Goal: Information Seeking & Learning: Learn about a topic

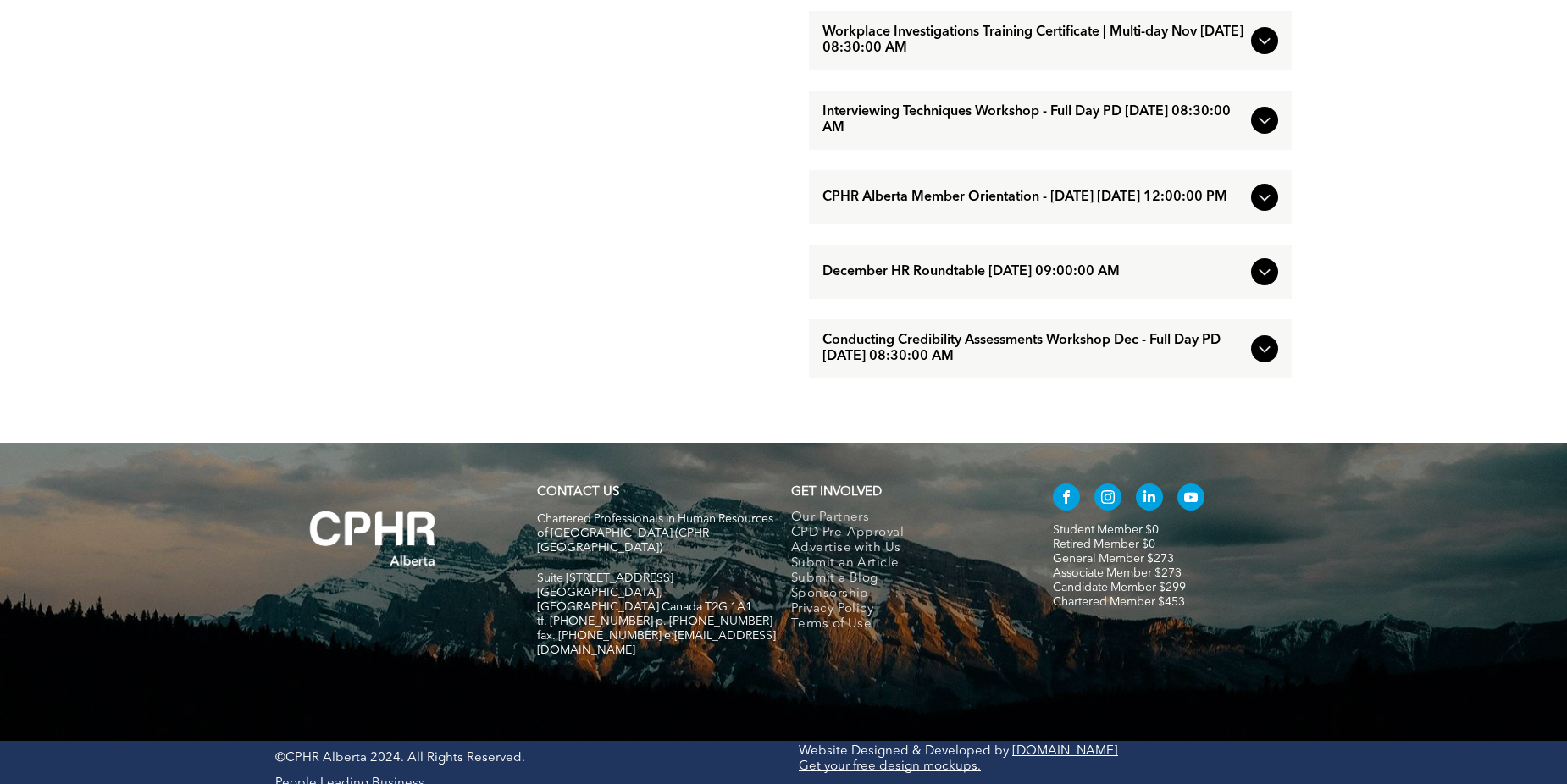
scroll to position [1598, 0]
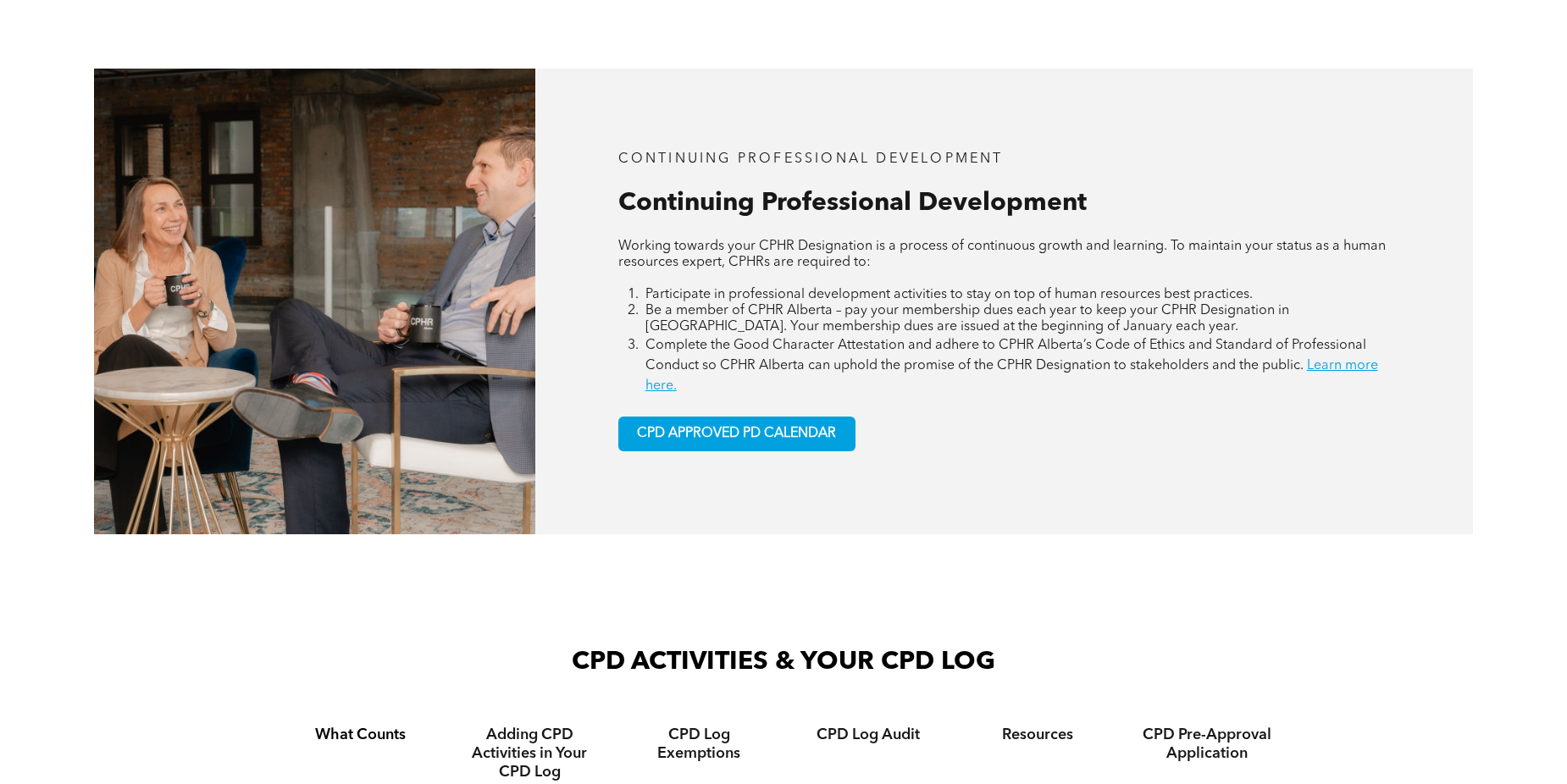
scroll to position [847, 0]
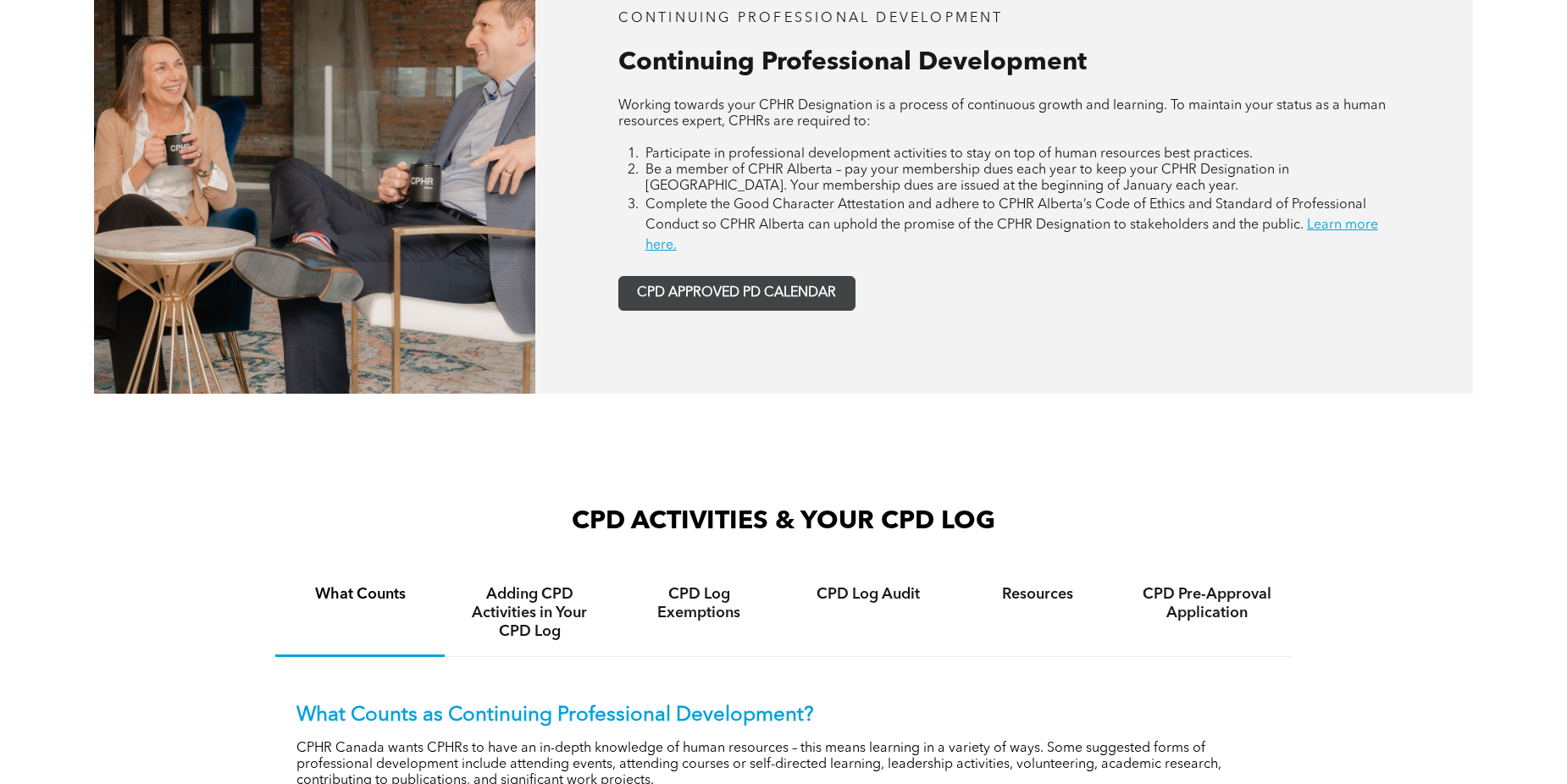
click at [745, 305] on link "CPD APPROVED PD CALENDAR" at bounding box center [737, 293] width 237 height 35
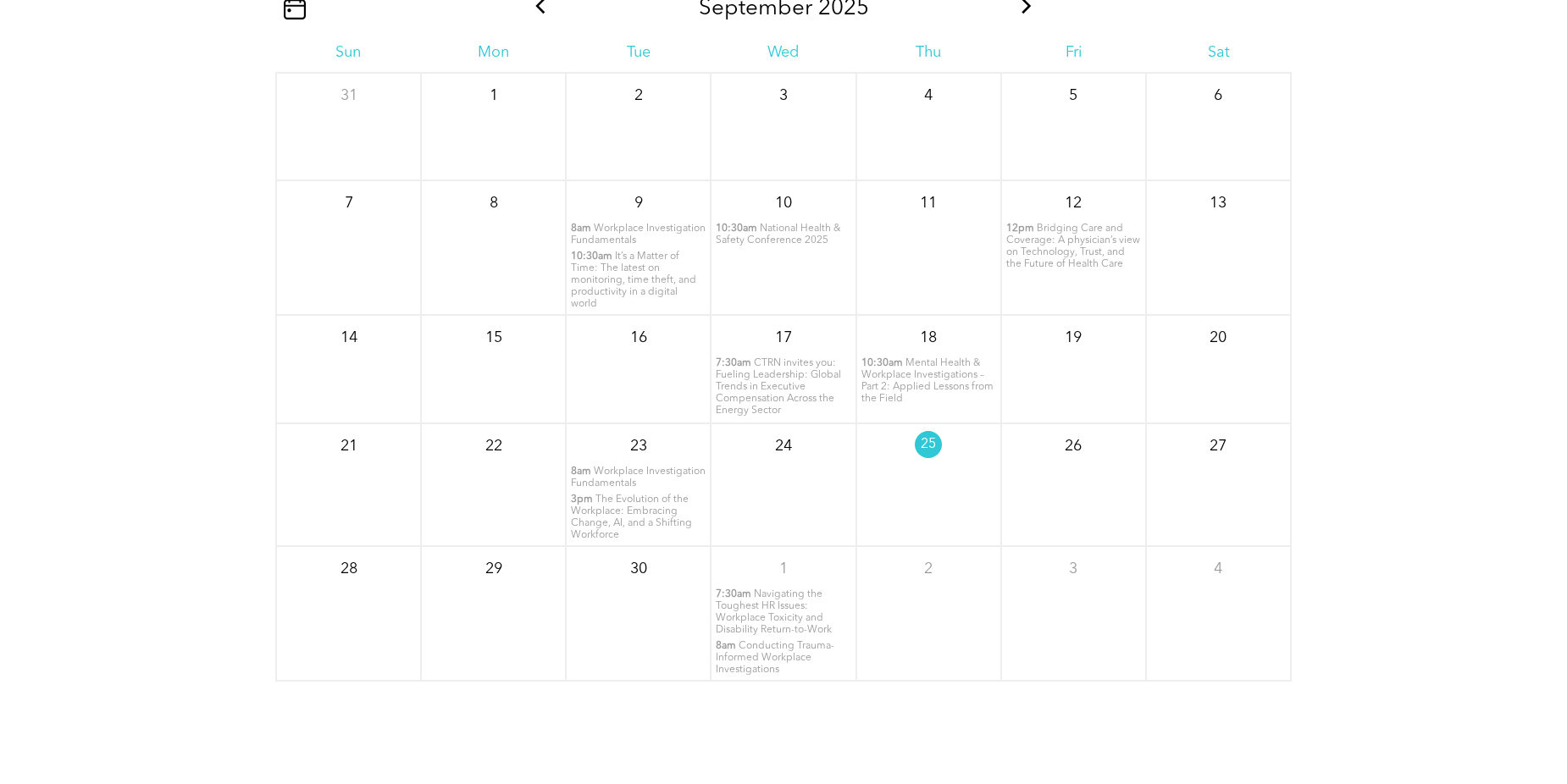
scroll to position [2209, 0]
click at [1025, 17] on span at bounding box center [1027, 8] width 22 height 26
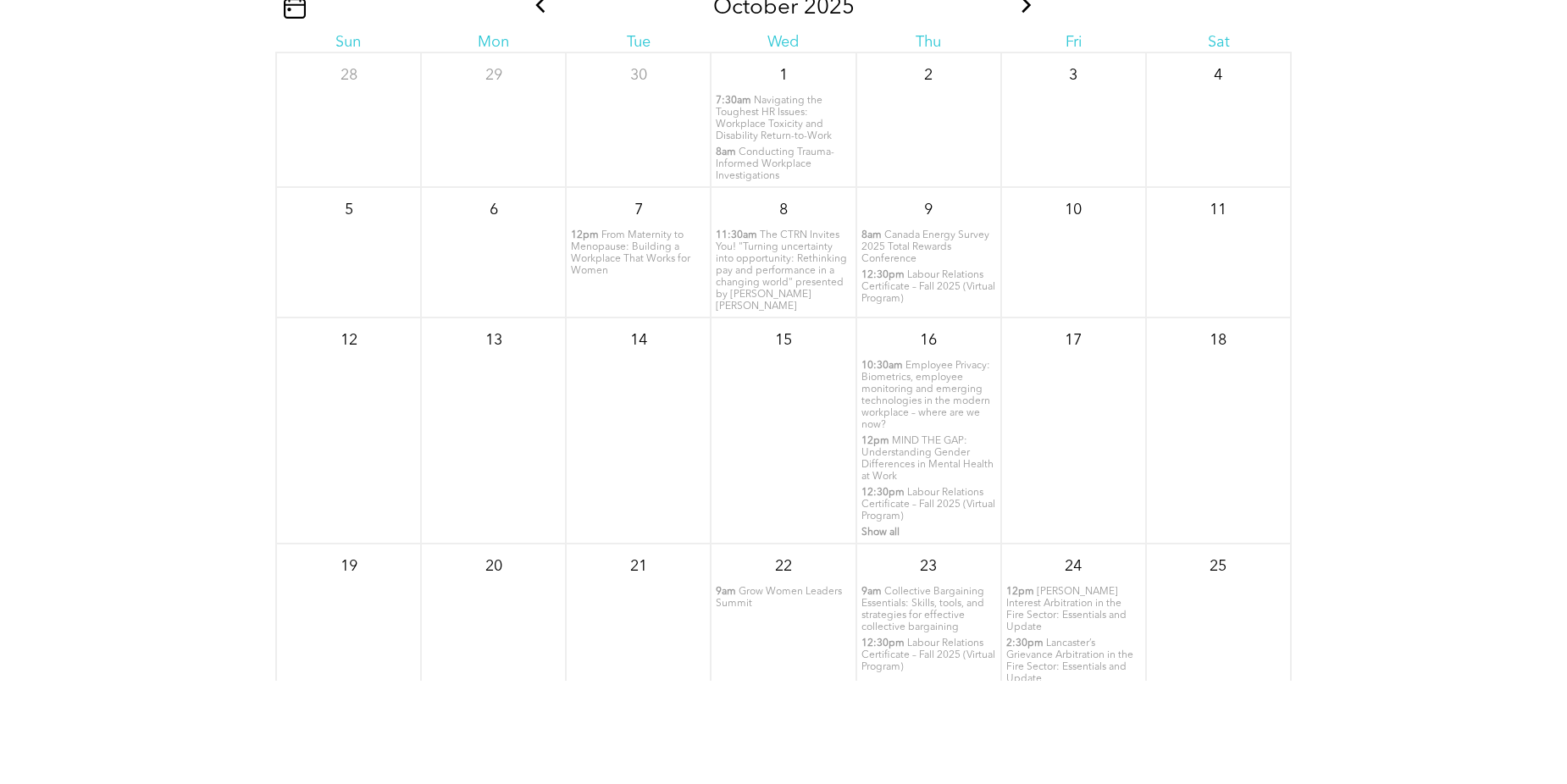
click at [1025, 17] on span at bounding box center [1027, 8] width 22 height 26
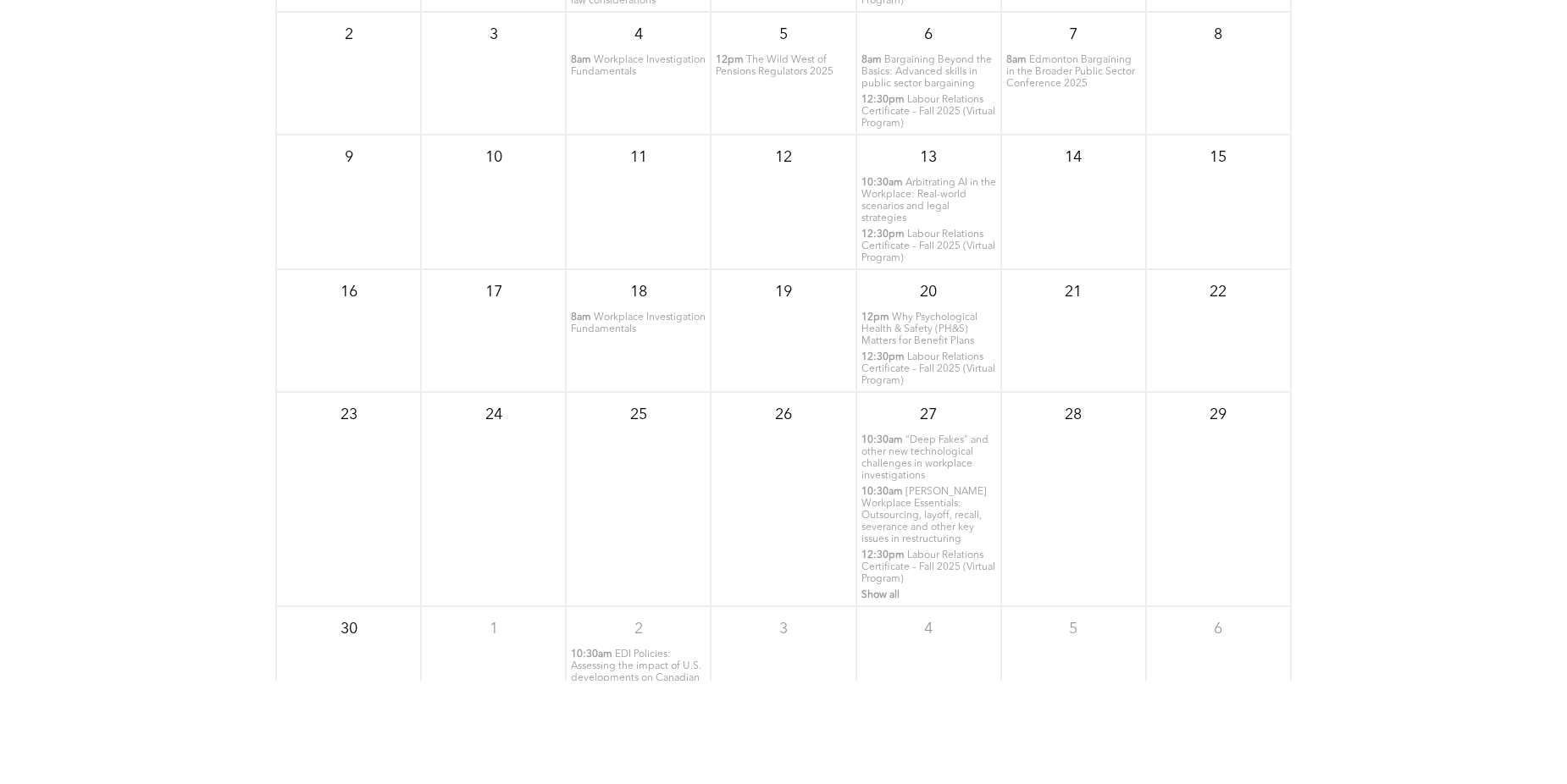
scroll to position [144, 0]
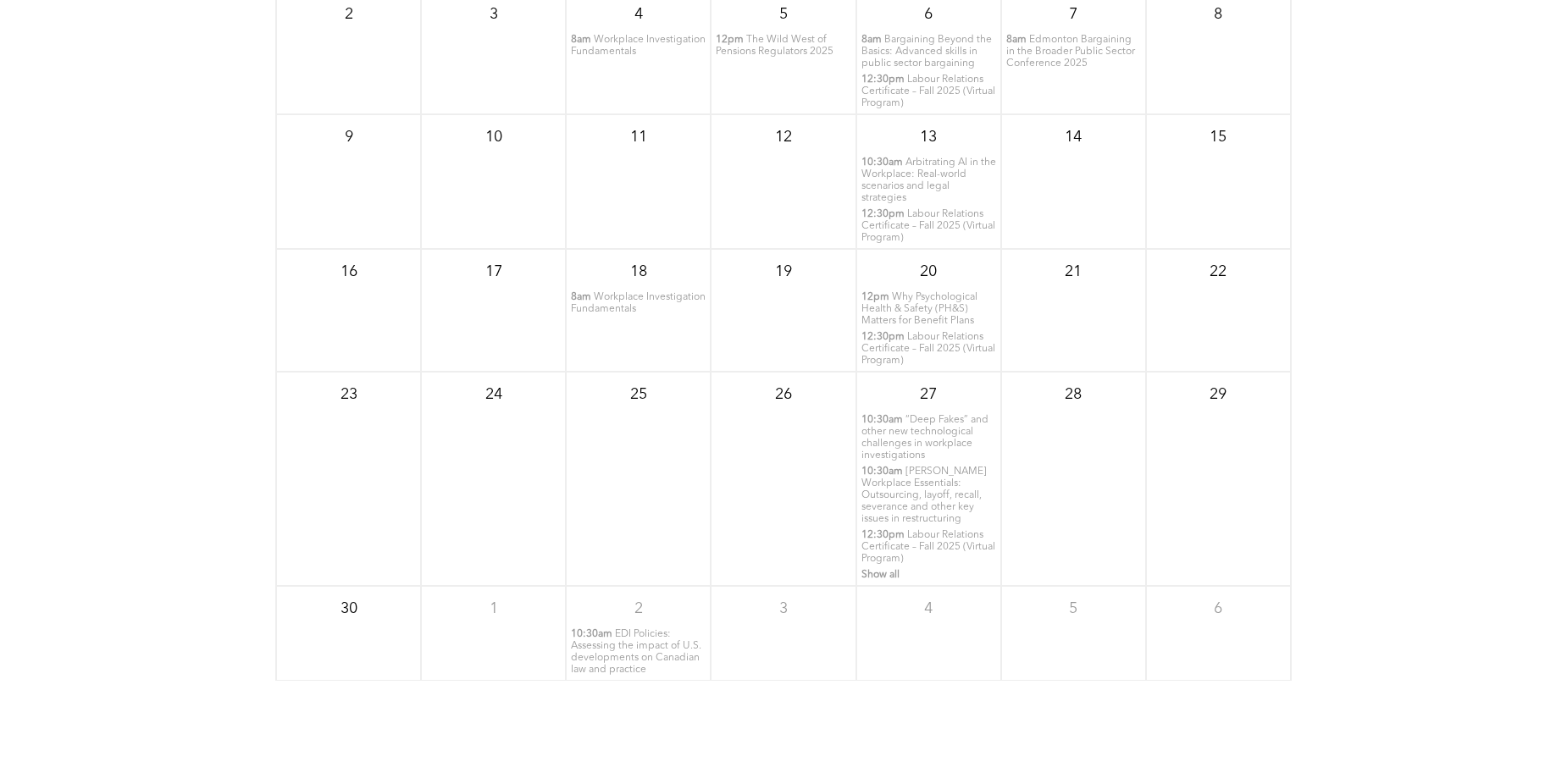
click at [889, 551] on span "Labour Relations Certificate – Fall 2025 (Virtual Program)" at bounding box center [927, 547] width 134 height 34
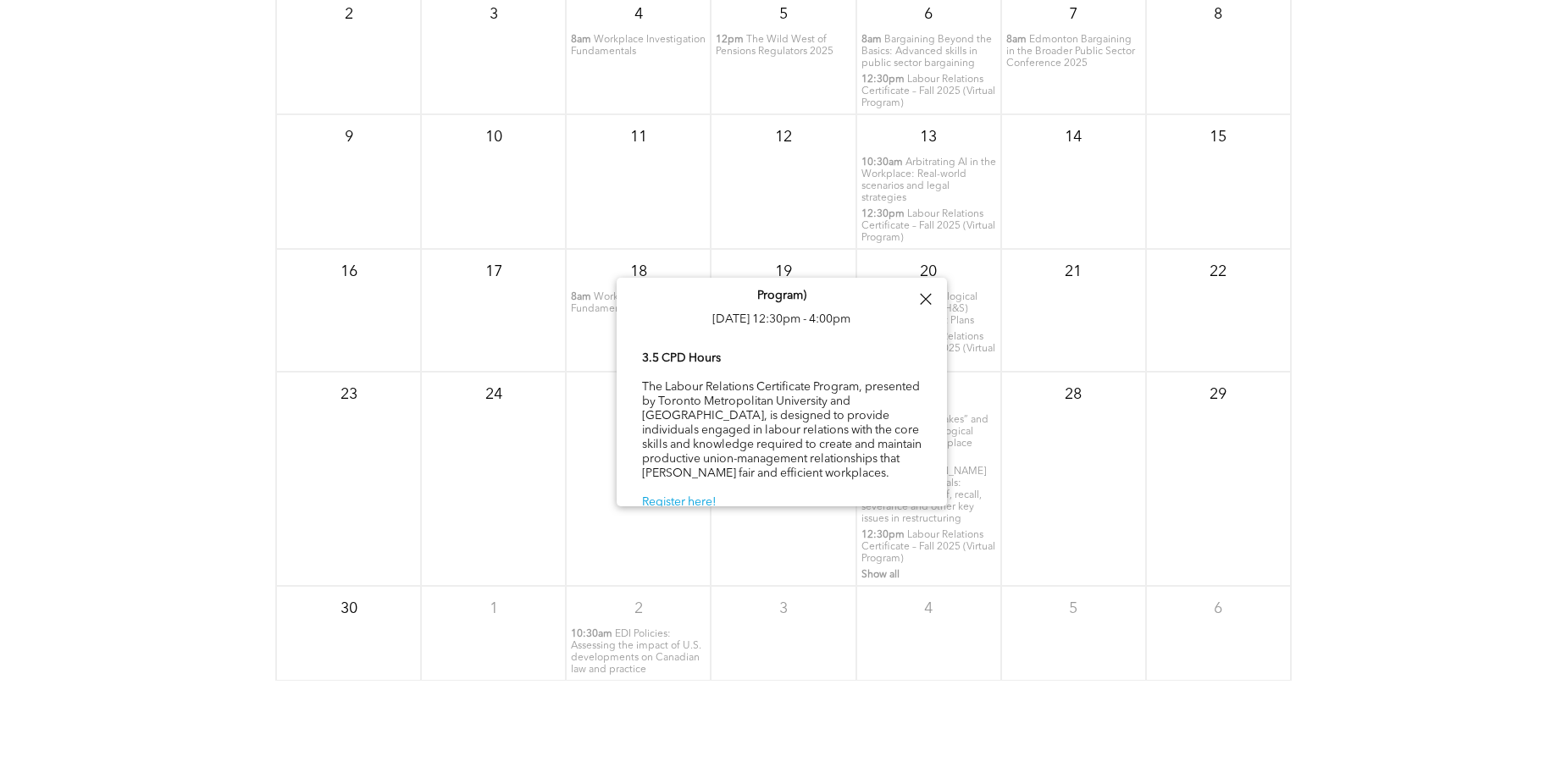
scroll to position [46, 0]
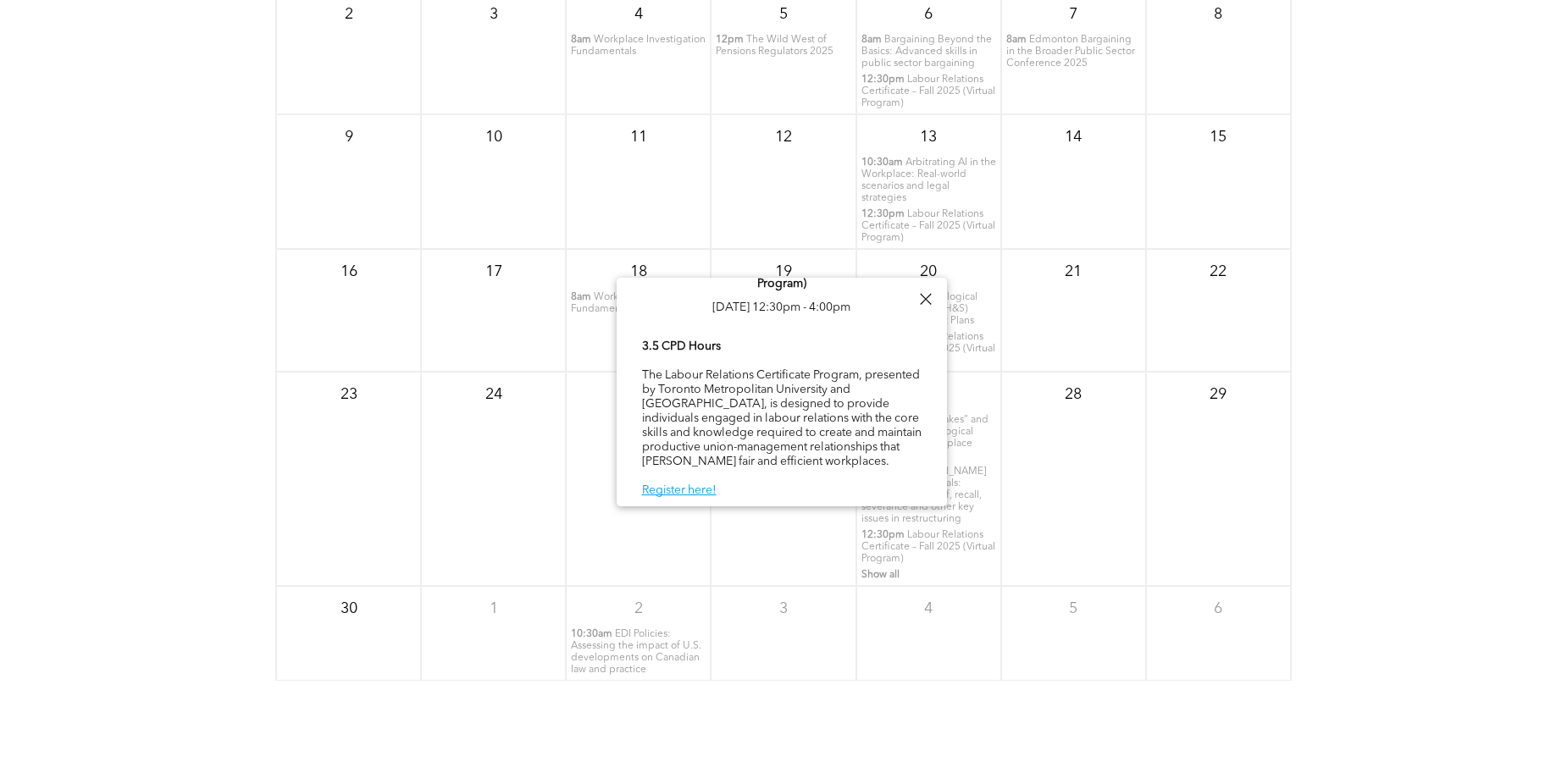
click at [640, 629] on span "EDI Policies: Assessing the impact of U.S. developments on Canadian law and pra…" at bounding box center [636, 651] width 131 height 46
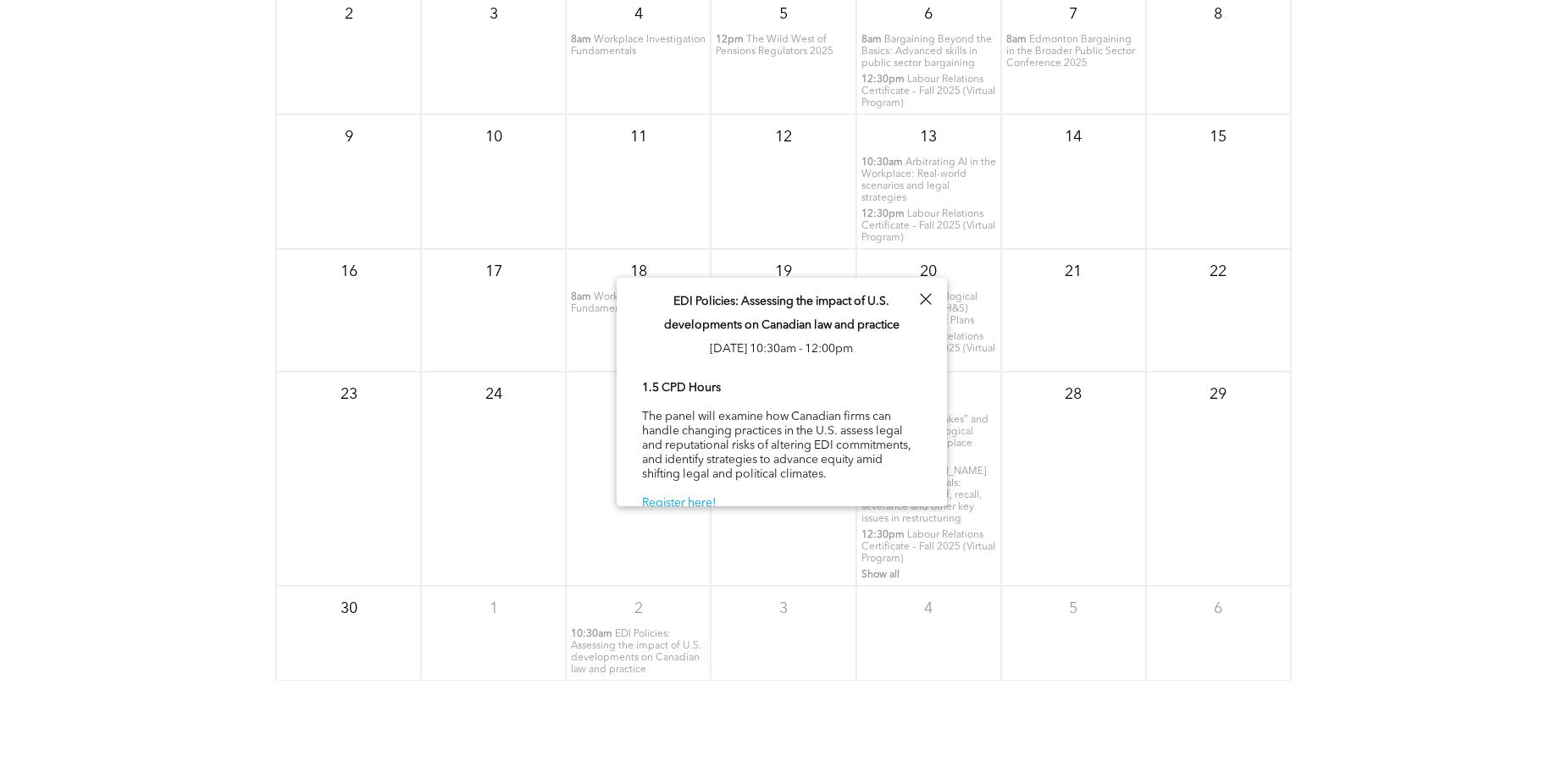
scroll to position [0, 0]
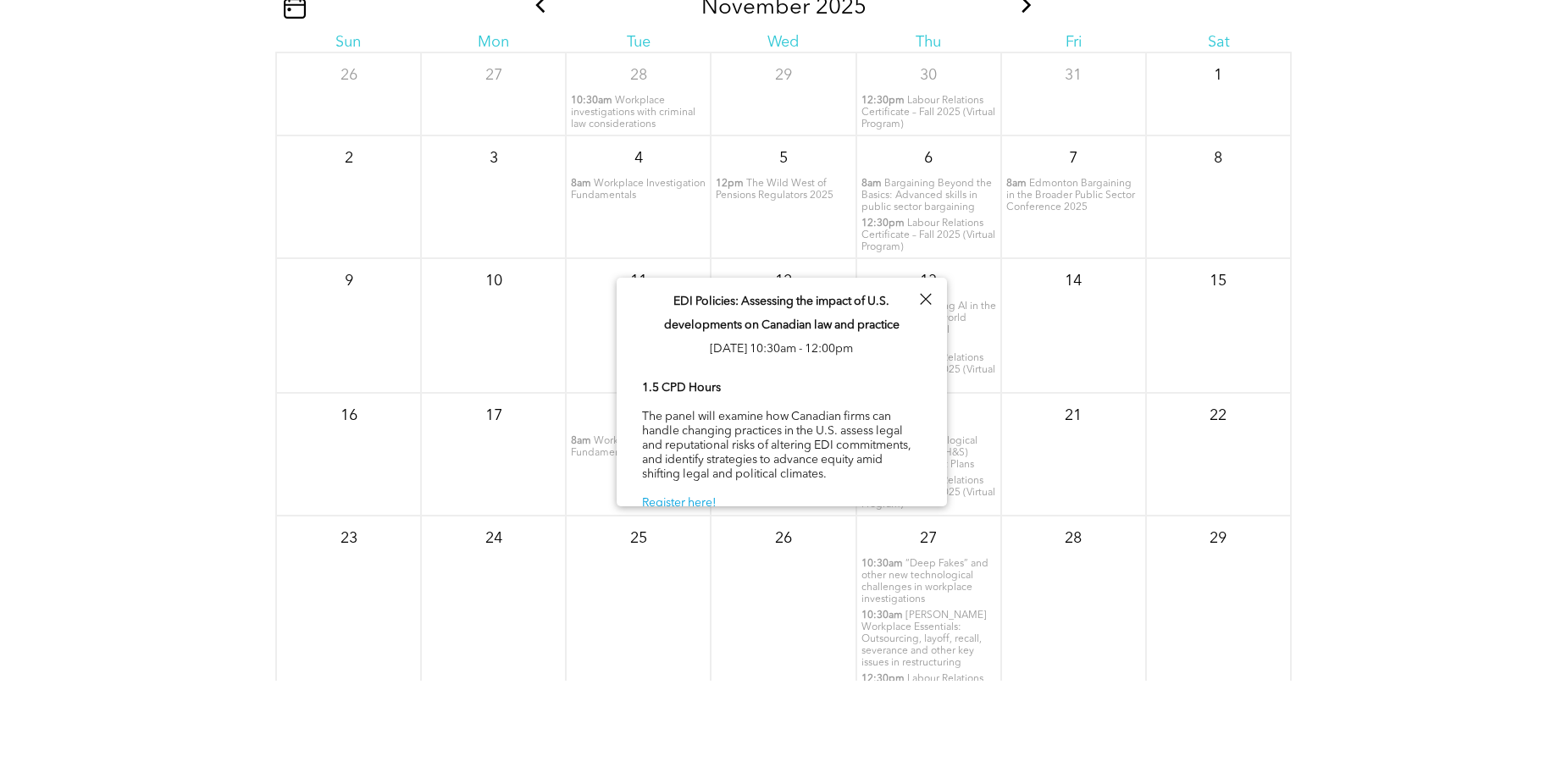
click at [1250, 378] on div "15" at bounding box center [1218, 326] width 145 height 134
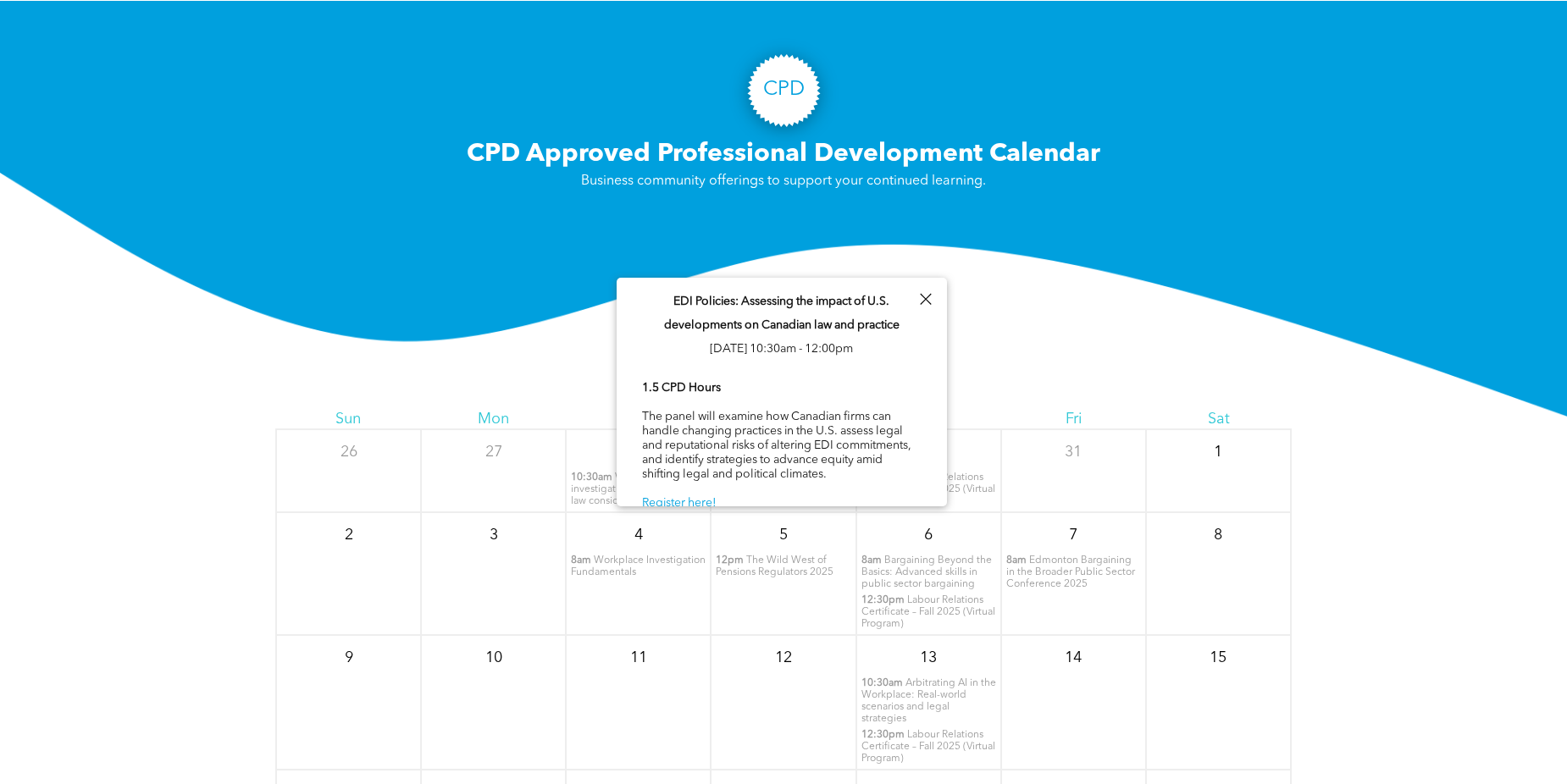
scroll to position [85, 0]
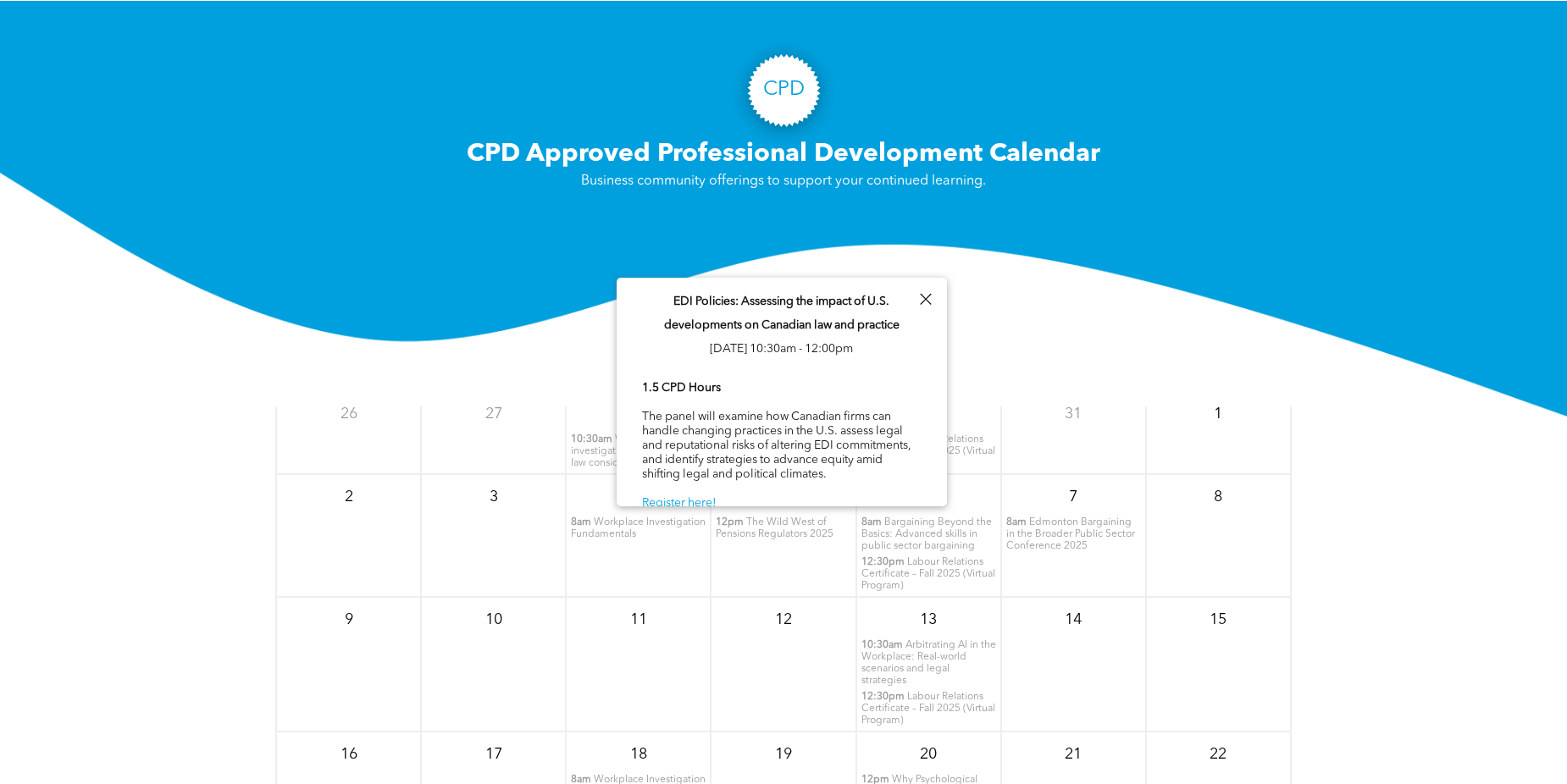
click at [1078, 531] on span "Edmonton Bargaining in the Broader Public Sector Conference 2025" at bounding box center [1071, 534] width 129 height 34
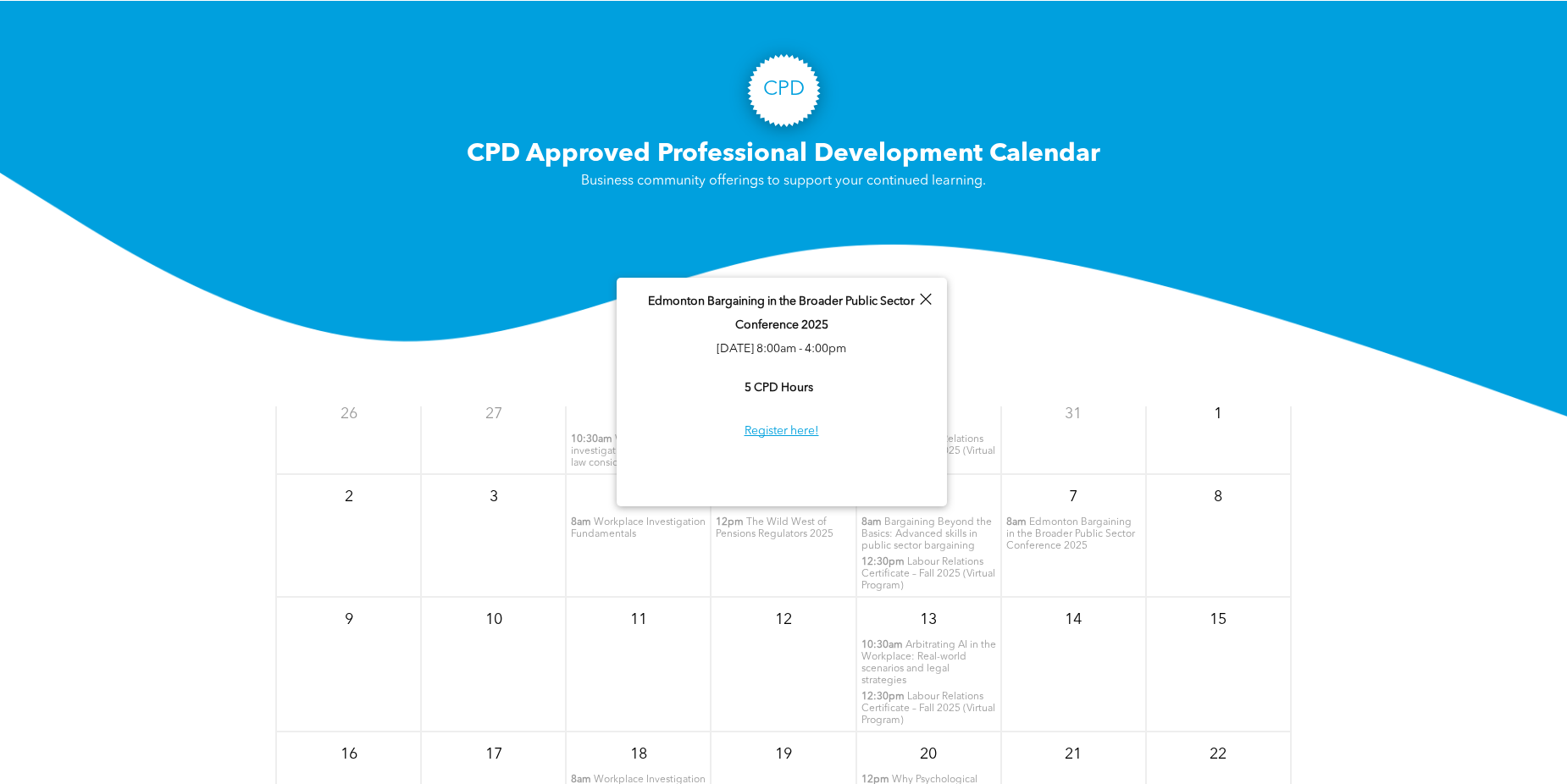
click at [934, 552] on div "8am Bargaining Beyond the Basics: Advanced skills in public sector bargaining 1…" at bounding box center [928, 553] width 143 height 76
click at [934, 539] on span "Bargaining Beyond the Basics: Advanced skills in public sector bargaining" at bounding box center [926, 534] width 131 height 34
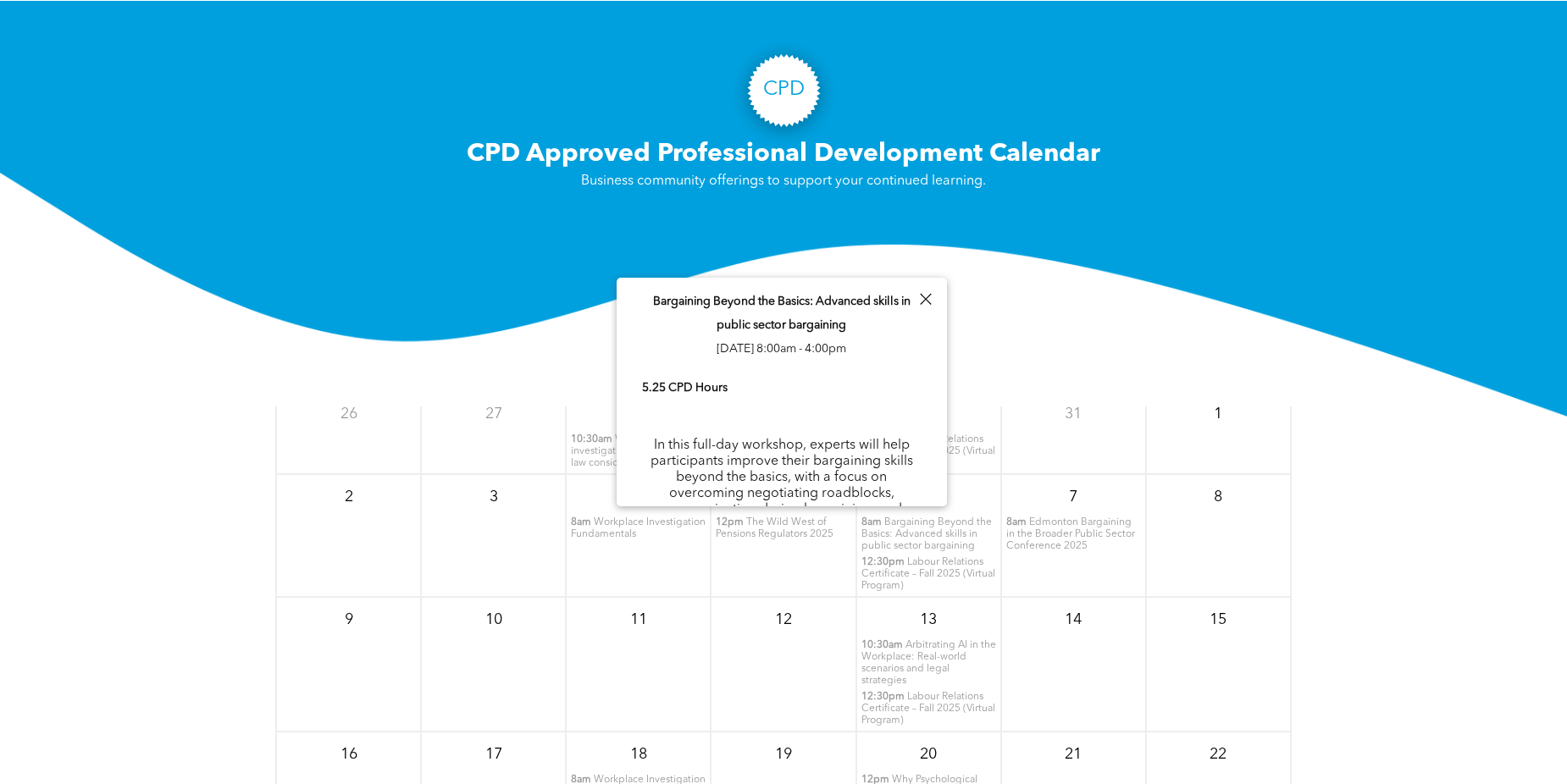
click at [917, 575] on span "Labour Relations Certificate – Fall 2025 (Virtual Program)" at bounding box center [927, 574] width 134 height 34
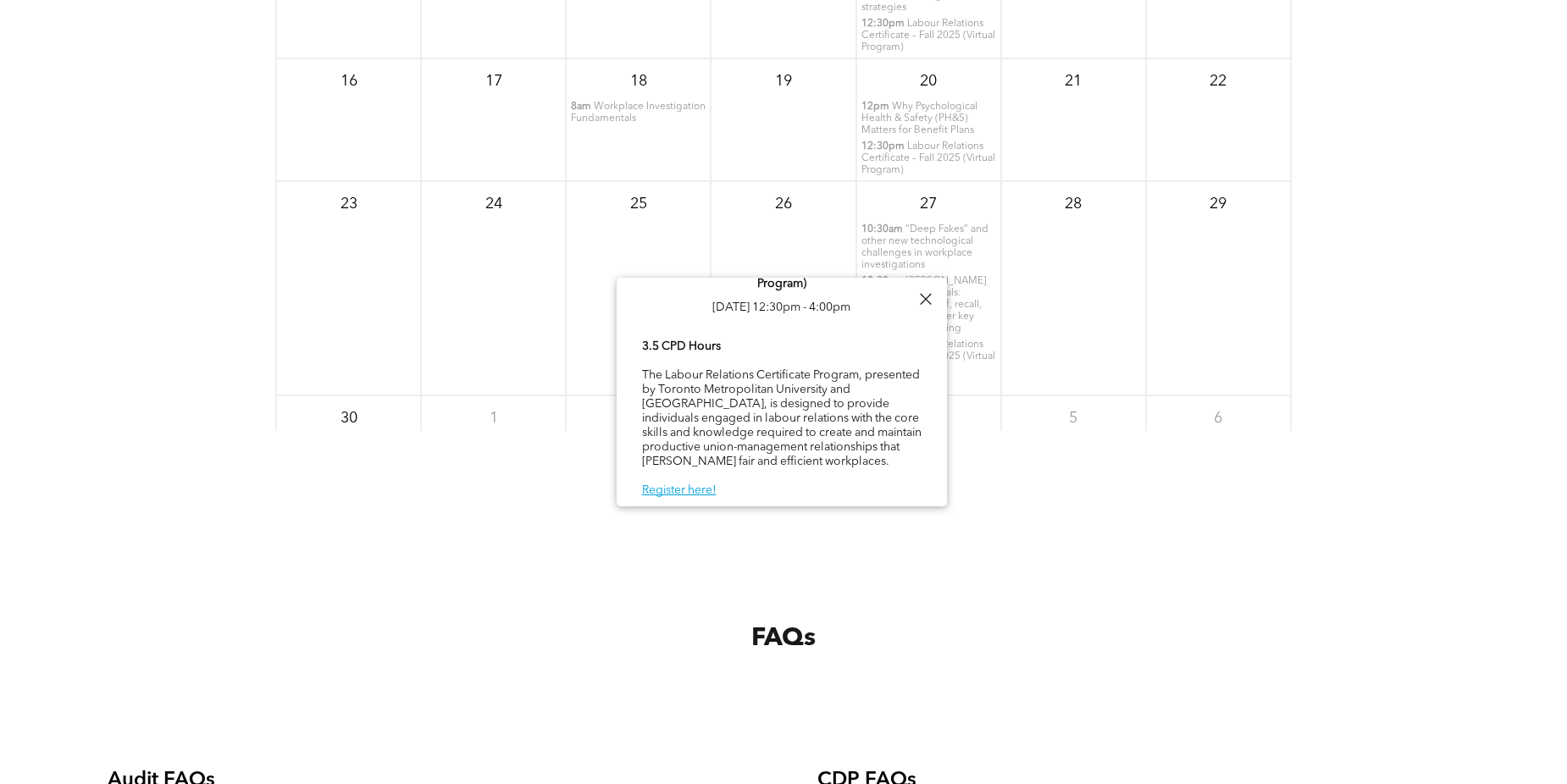
scroll to position [2802, 0]
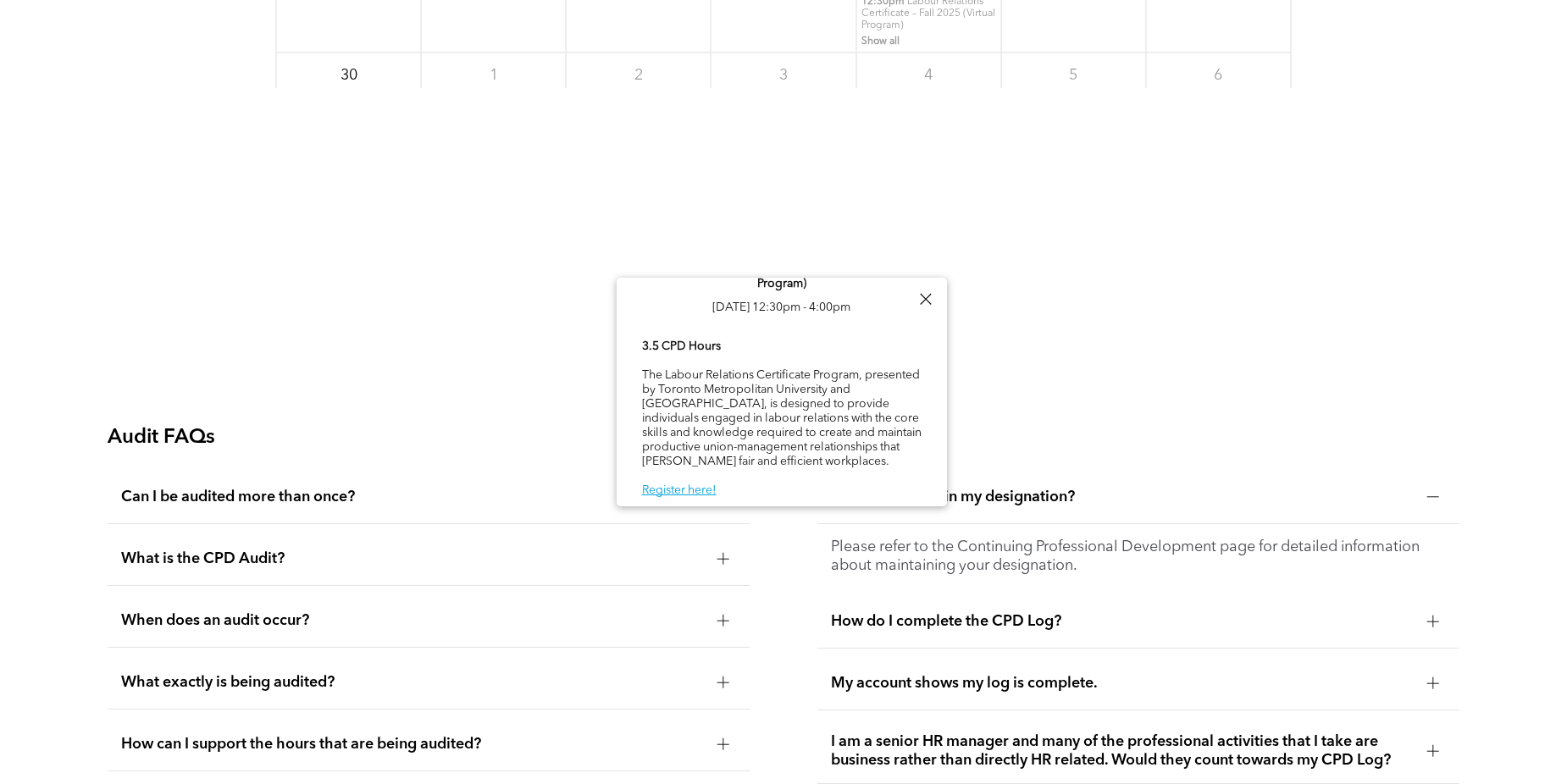
click at [274, 546] on div "What is the CPD Audit?" at bounding box center [429, 559] width 642 height 53
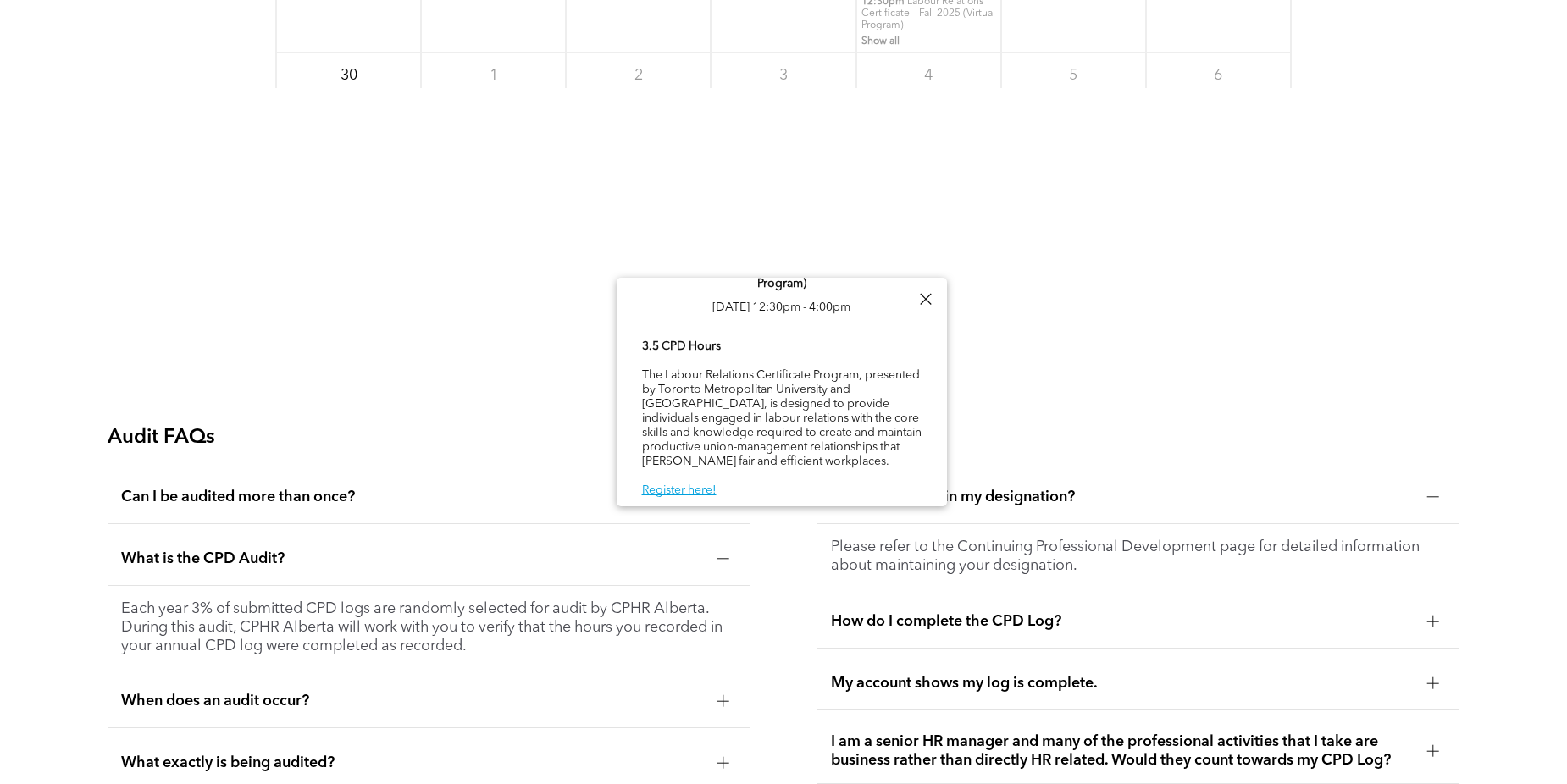
click at [923, 301] on div at bounding box center [925, 299] width 22 height 22
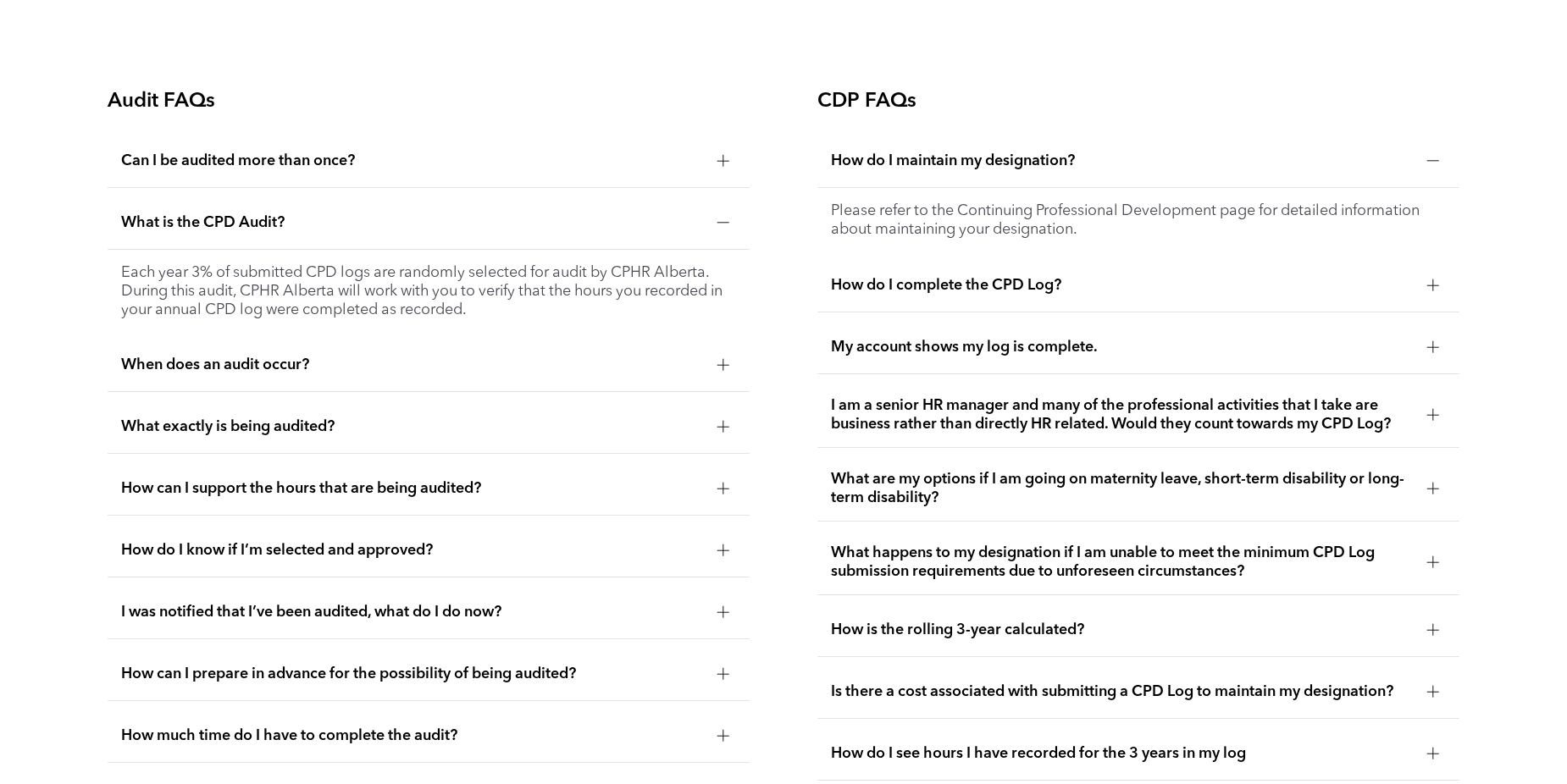
scroll to position [3141, 0]
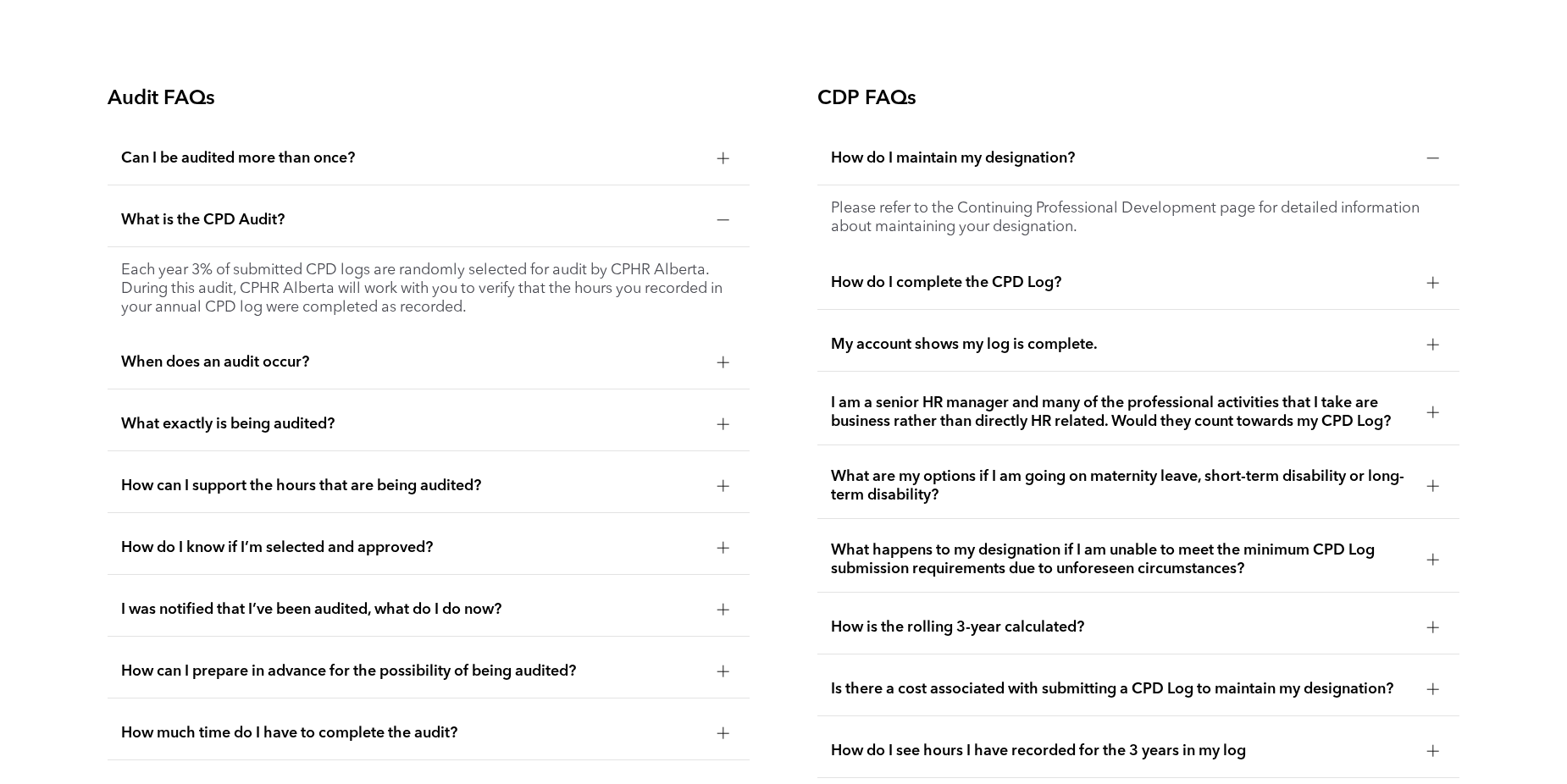
click at [431, 169] on div "Can I be audited more than once?" at bounding box center [429, 158] width 642 height 53
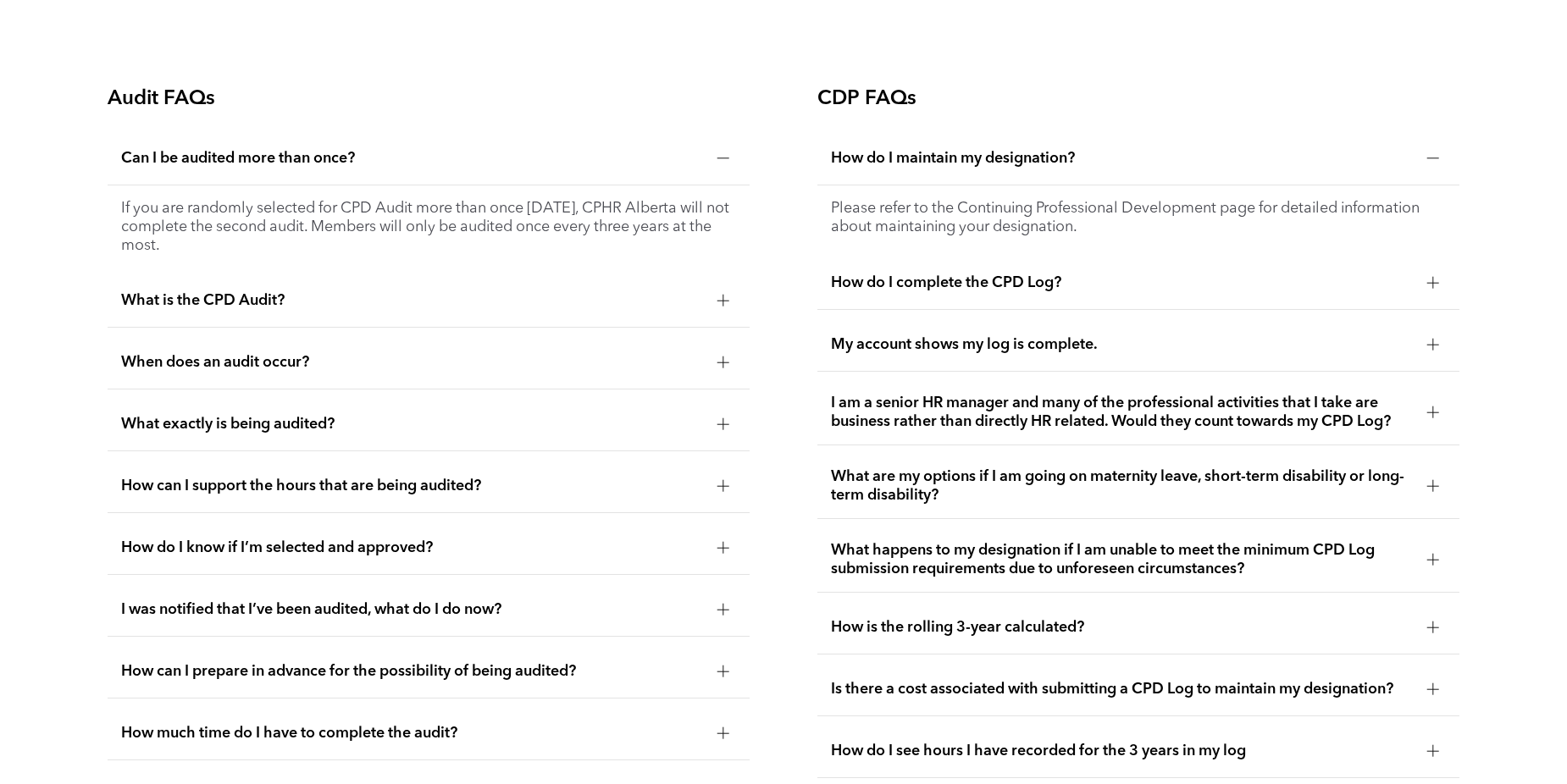
click at [431, 169] on div "Can I be audited more than once?" at bounding box center [429, 158] width 642 height 53
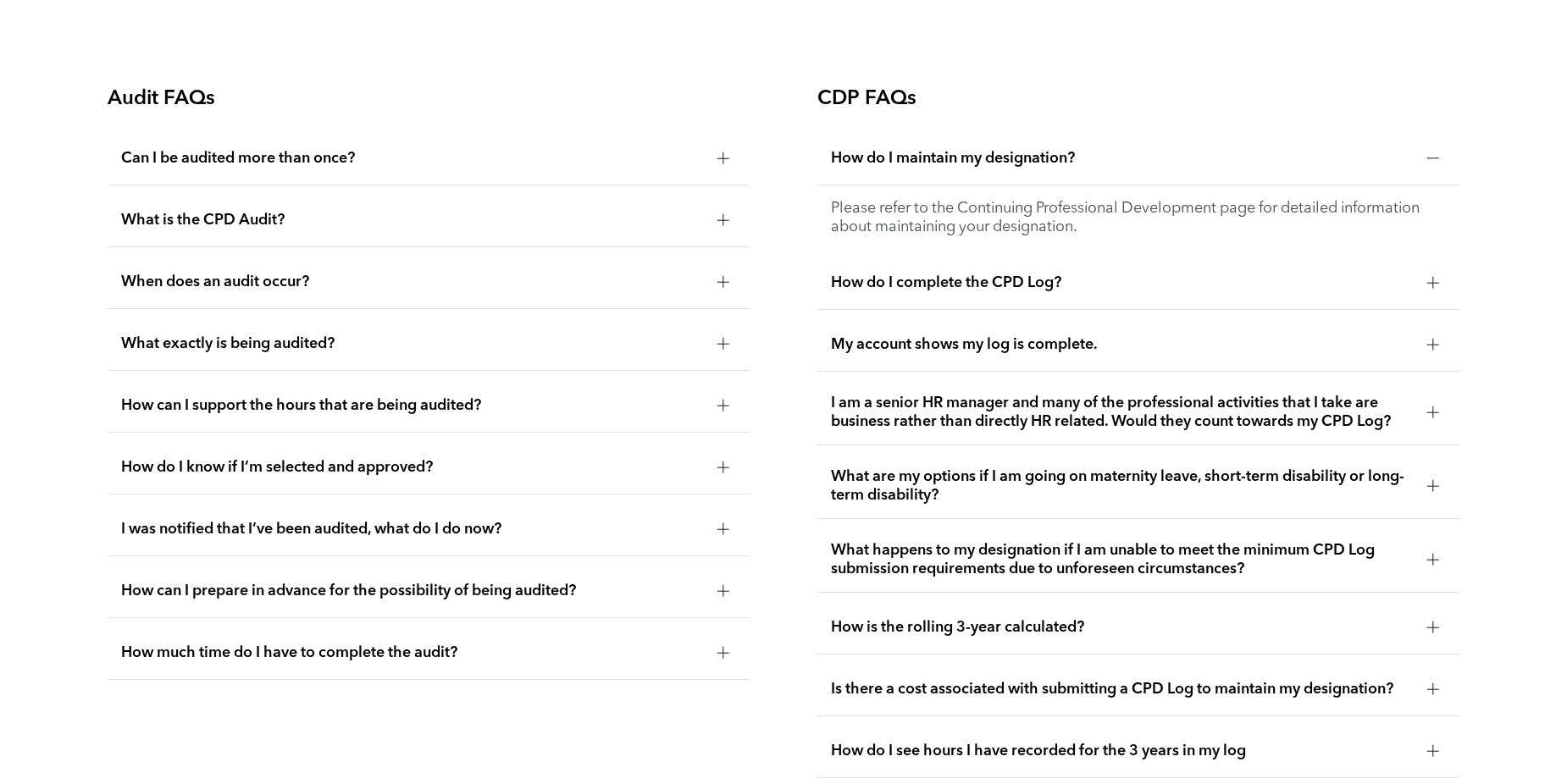
click at [1088, 268] on div "How do I complete the CPD Log?" at bounding box center [1138, 283] width 642 height 53
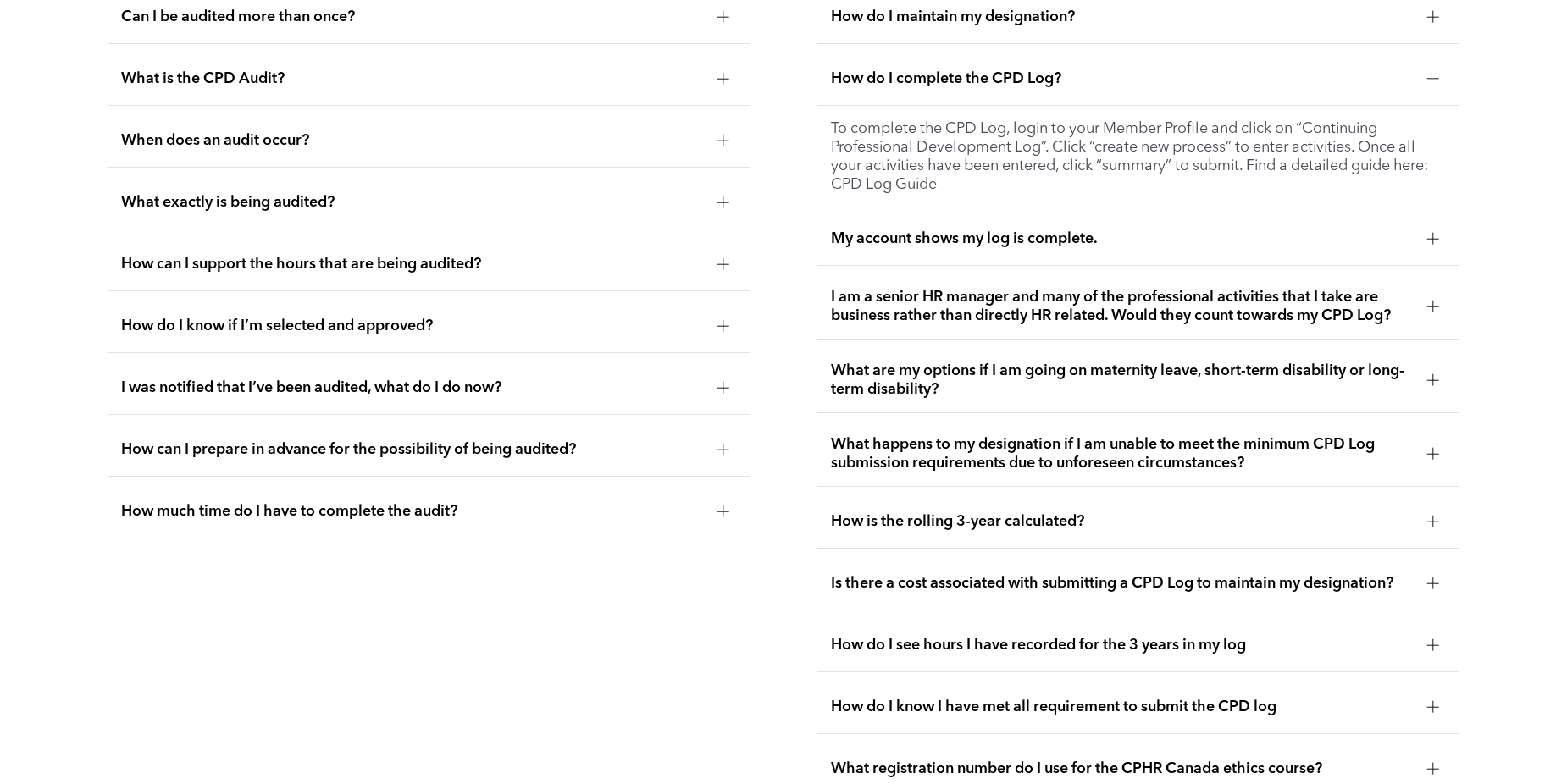
scroll to position [3395, 0]
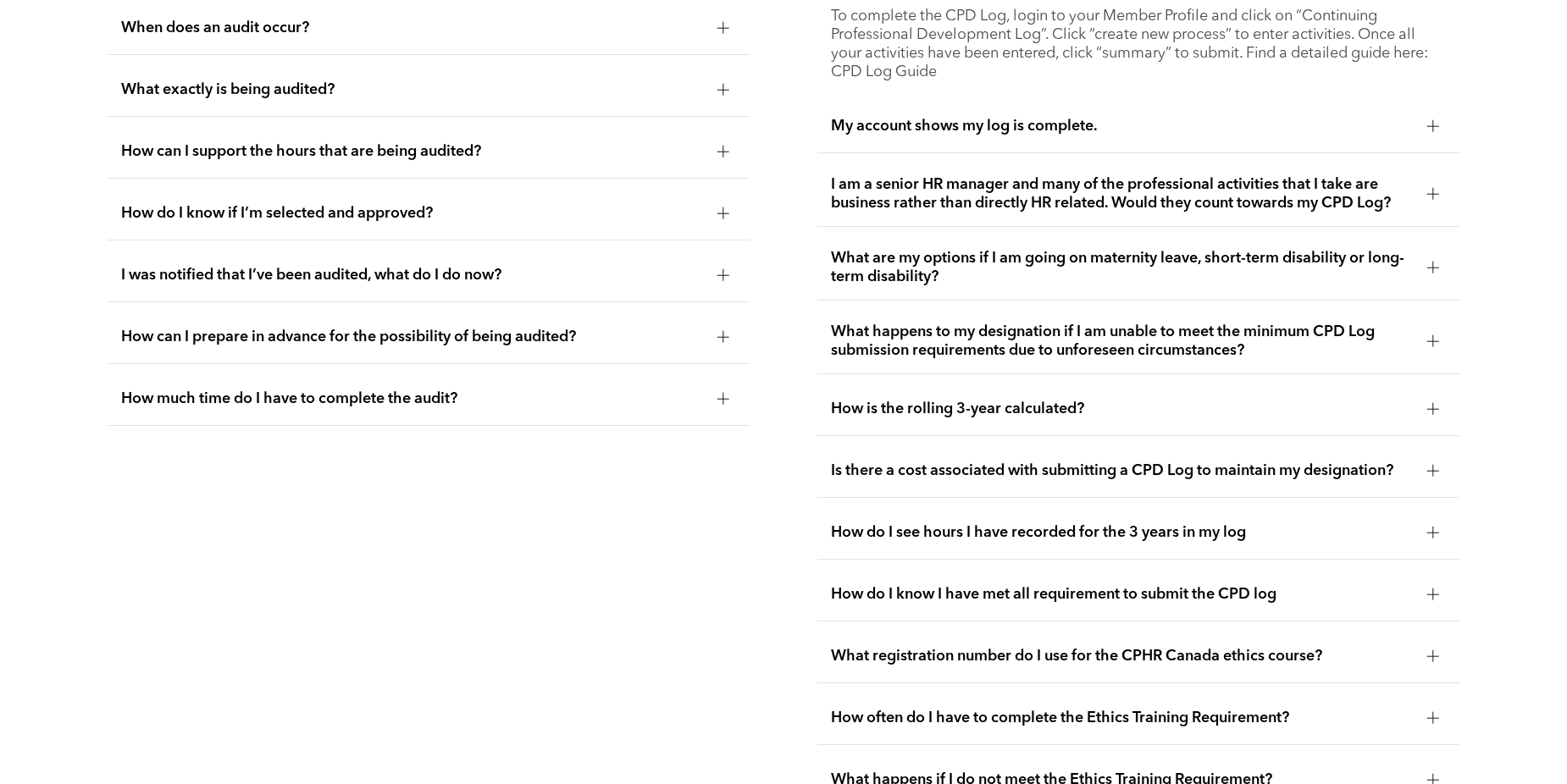
click at [1078, 405] on span "How is the rolling 3-year calculated?" at bounding box center [1122, 409] width 583 height 19
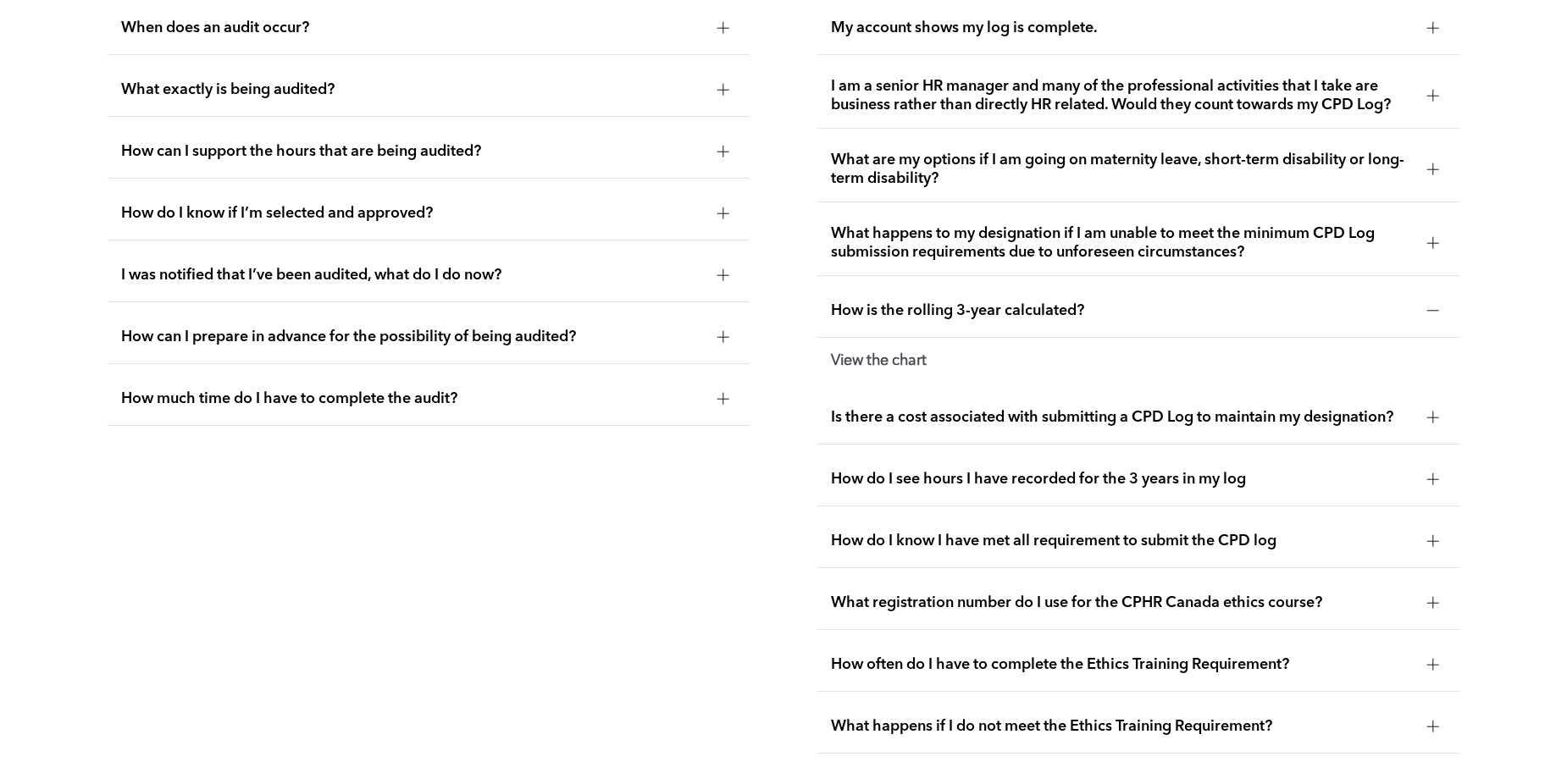
click at [880, 354] on strong "View the chart" at bounding box center [879, 360] width 95 height 15
click at [910, 357] on strong "View the chart" at bounding box center [879, 360] width 95 height 15
click at [964, 416] on span "Is there a cost associated with submitting a CPD Log to maintain my designation?" at bounding box center [1122, 417] width 583 height 19
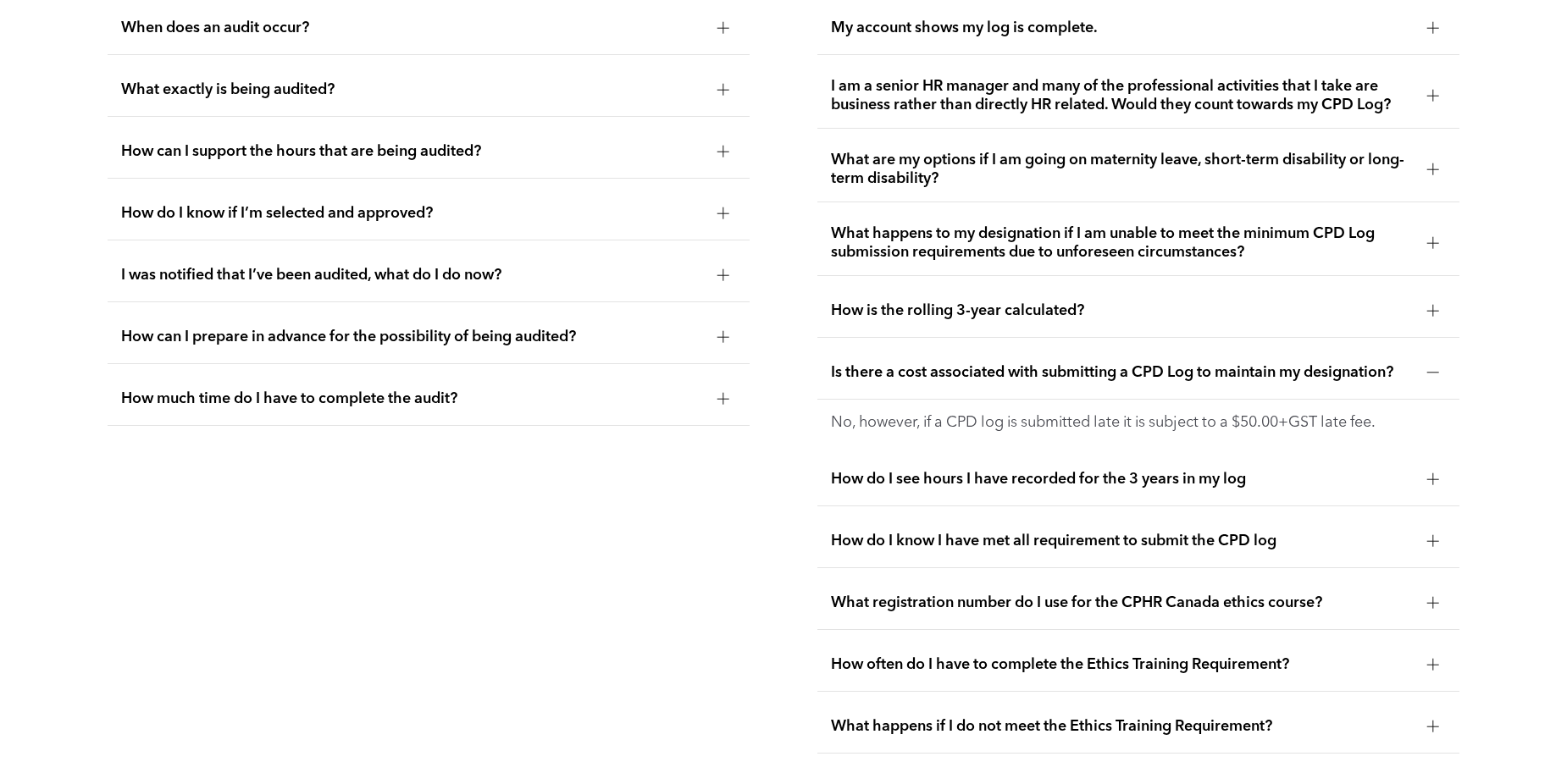
click at [994, 469] on span "How do I see hours I have recorded for the 3 years in my log" at bounding box center [1122, 479] width 583 height 19
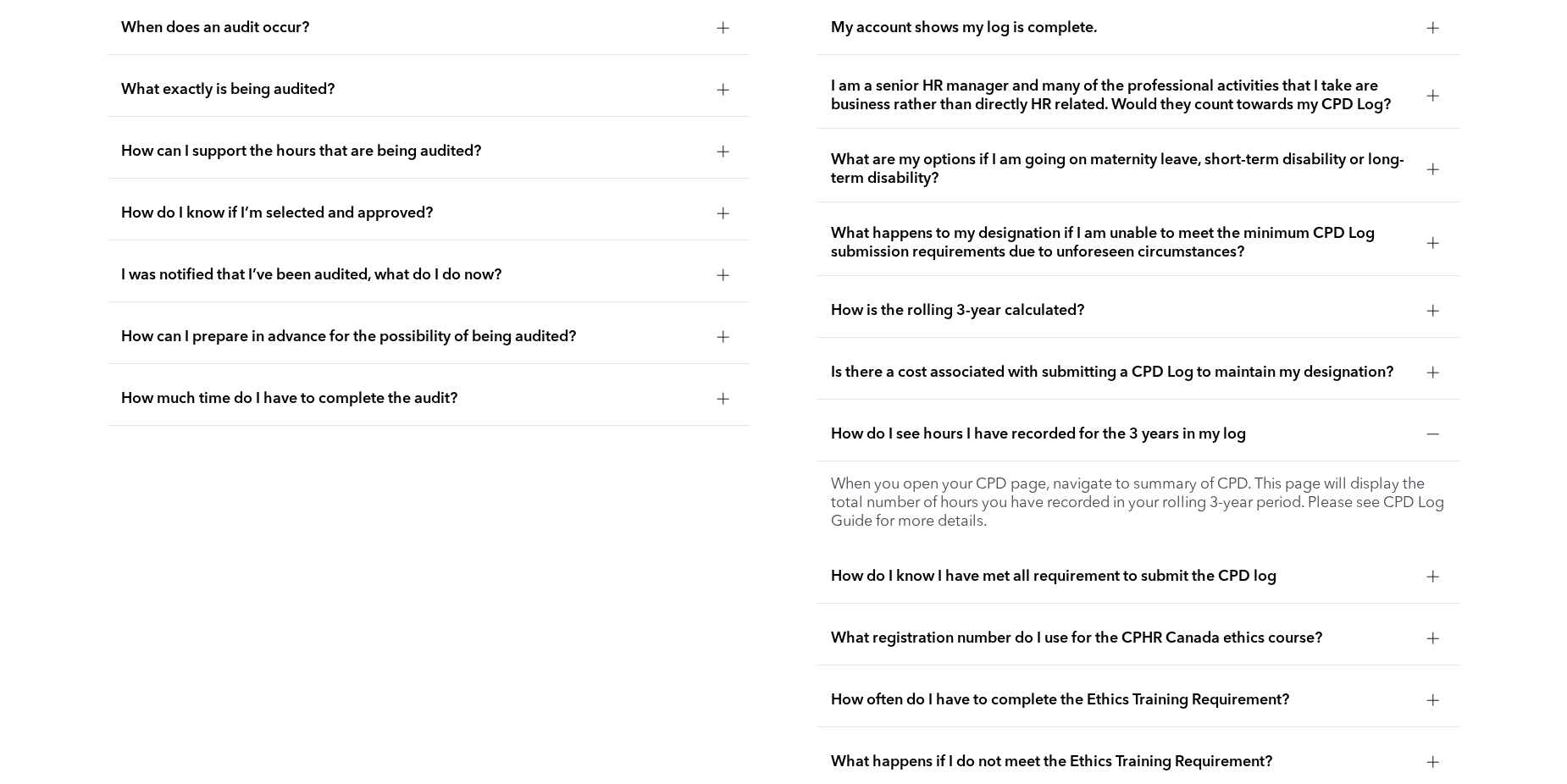
click at [1028, 425] on span "How do I see hours I have recorded for the 3 years in my log" at bounding box center [1122, 434] width 583 height 19
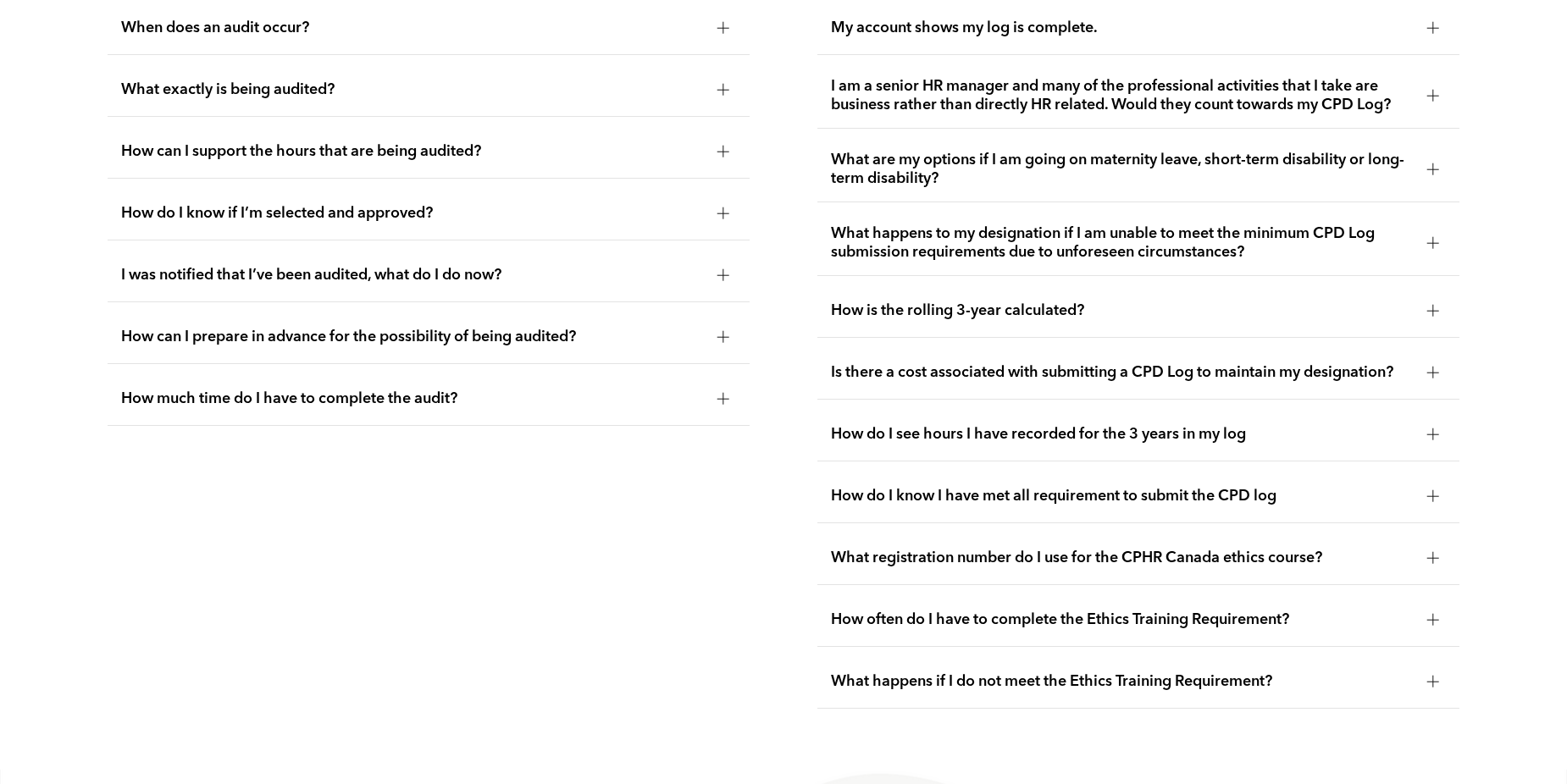
click at [974, 492] on span "How do I know I have met all requirement to submit the CPD log" at bounding box center [1122, 497] width 583 height 19
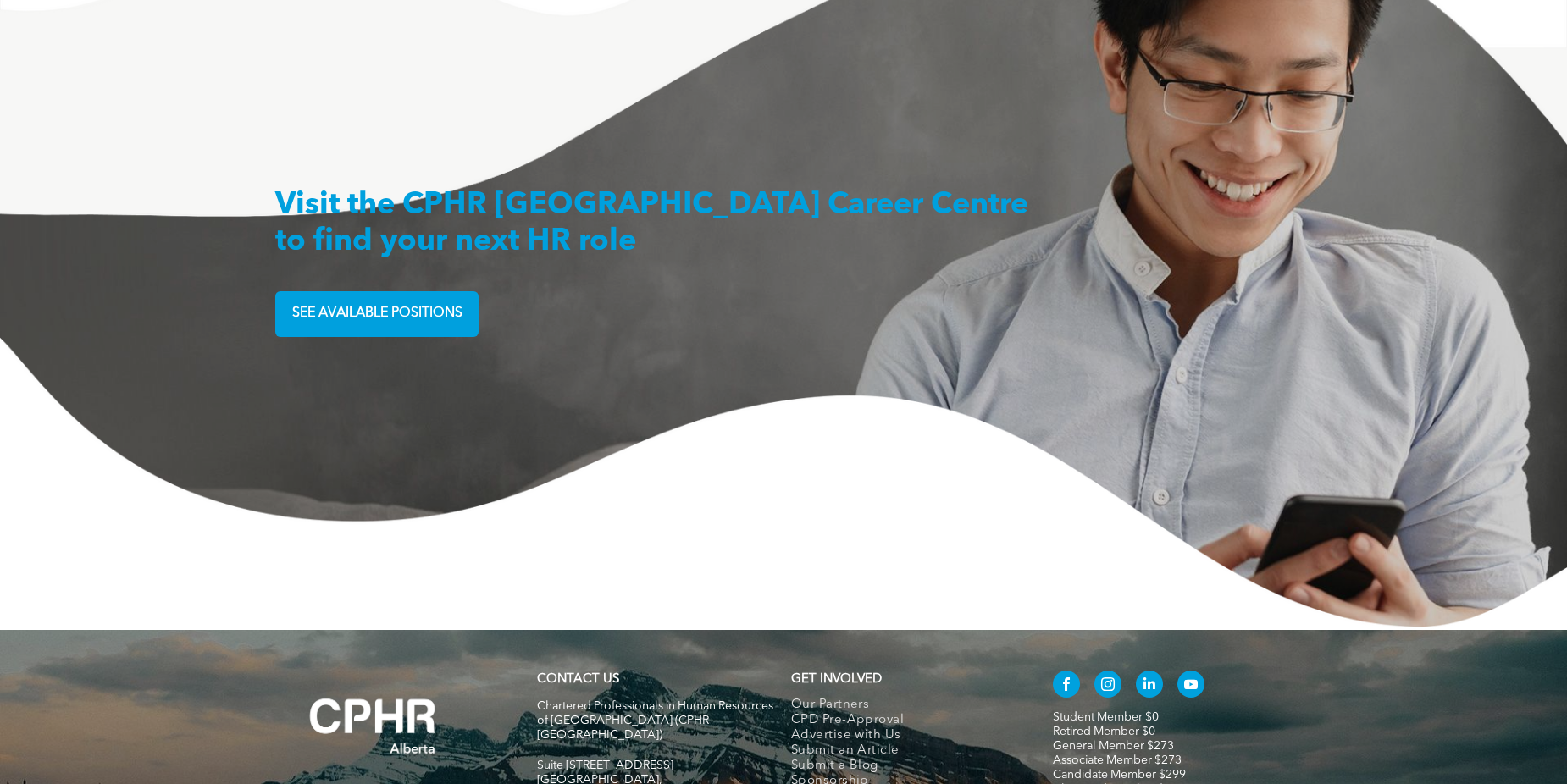
scroll to position [4356, 0]
click at [354, 287] on h3 at bounding box center [656, 276] width 762 height 31
click at [362, 306] on span "SEE AVAILABLE POSITIONS" at bounding box center [377, 314] width 182 height 33
